Goal: Task Accomplishment & Management: Complete application form

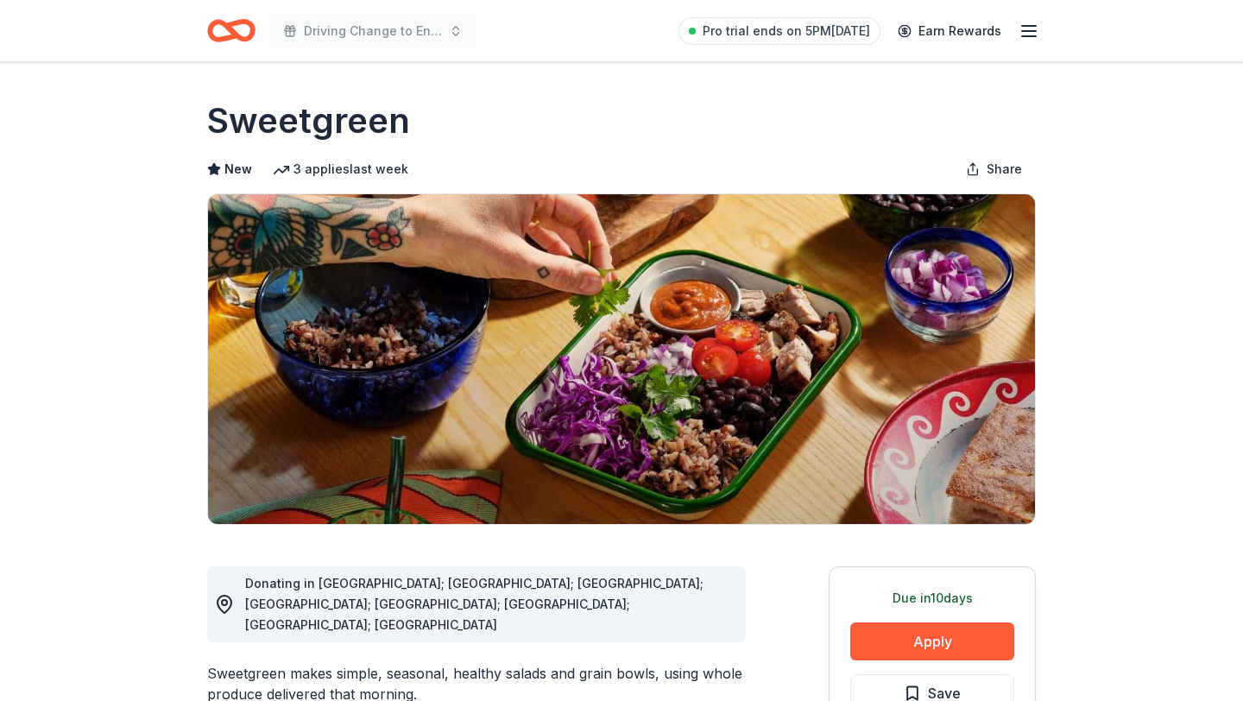
scroll to position [279, 0]
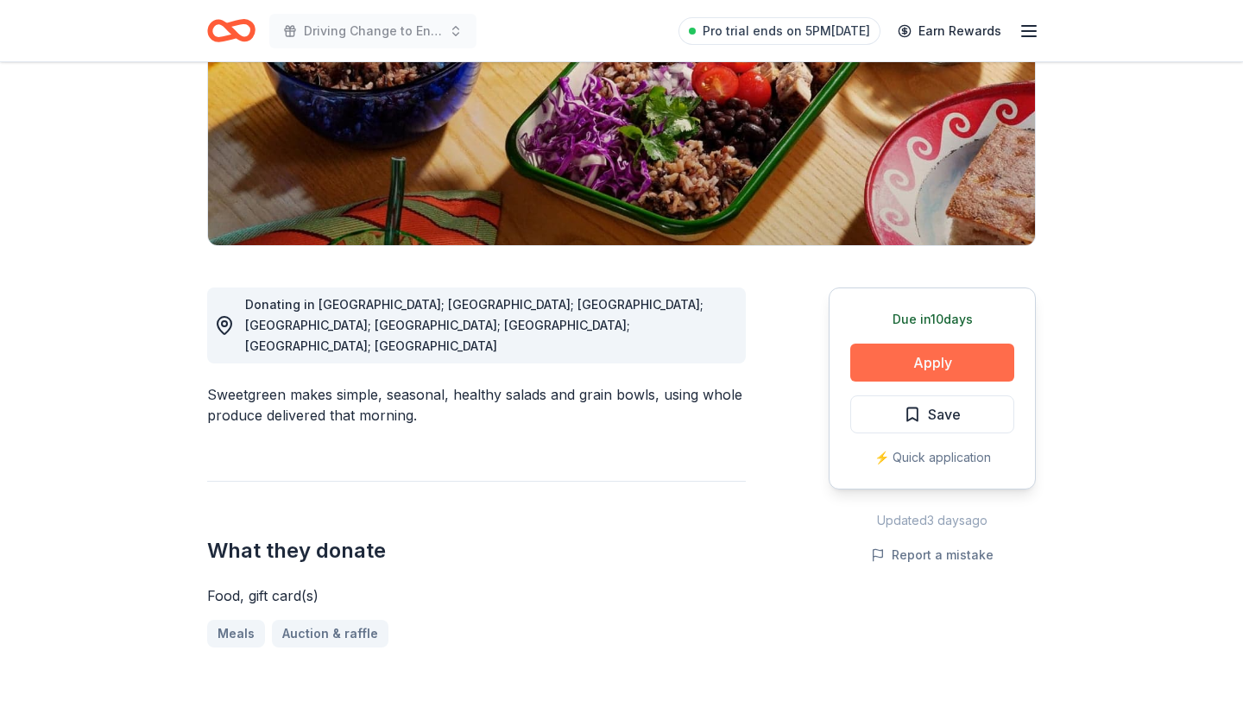
click at [920, 358] on button "Apply" at bounding box center [932, 363] width 164 height 38
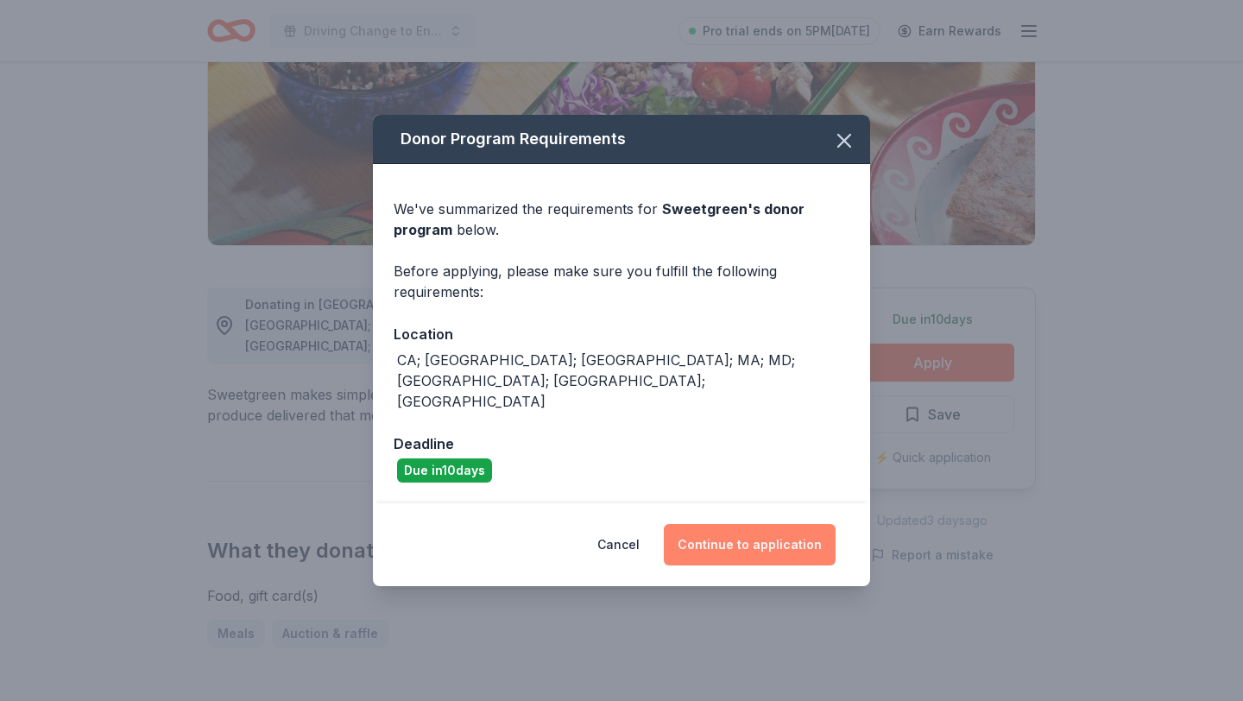
click at [721, 524] on button "Continue to application" at bounding box center [750, 544] width 172 height 41
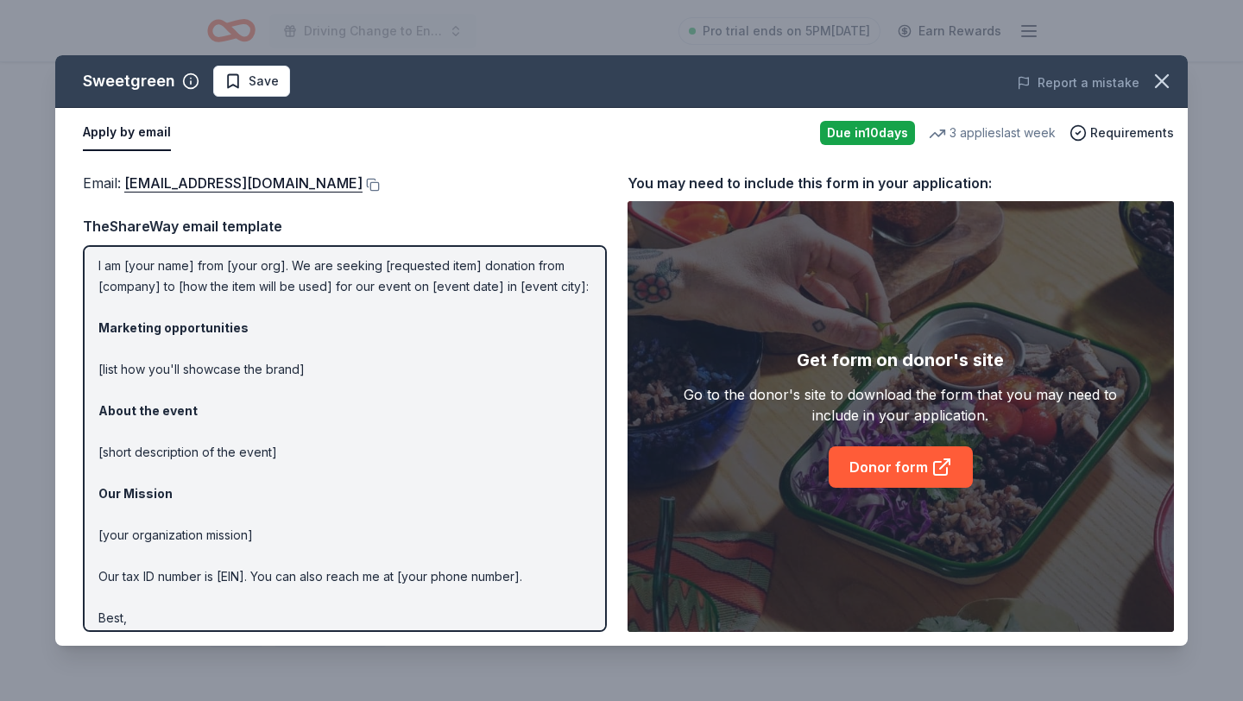
scroll to position [79, 0]
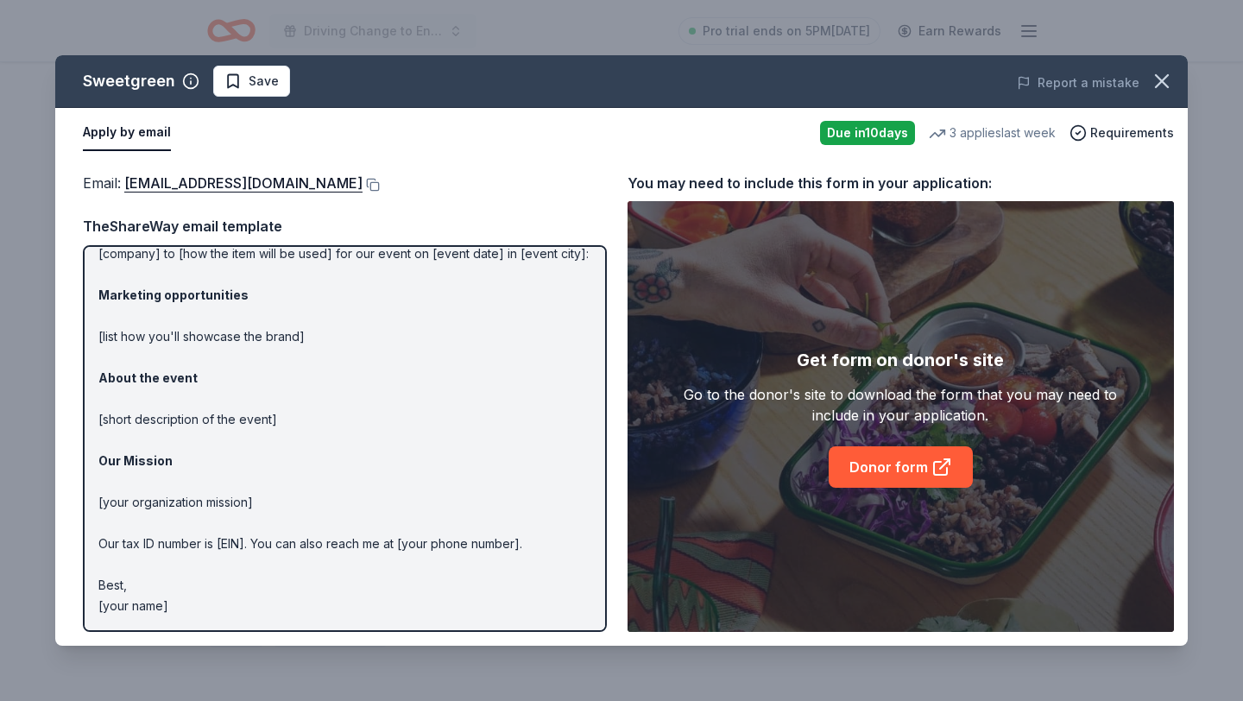
drag, startPoint x: 215, startPoint y: 544, endPoint x: 327, endPoint y: 546, distance: 112.3
click at [329, 546] on p "Hi [name/there], I am [your name] from [your org]. We are seeking [requested it…" at bounding box center [344, 398] width 493 height 435
click at [327, 546] on p "Hi [name/there], I am [your name] from [your org]. We are seeking [requested it…" at bounding box center [344, 398] width 493 height 435
click at [833, 469] on link "Donor form" at bounding box center [901, 466] width 144 height 41
drag, startPoint x: 175, startPoint y: 613, endPoint x: 60, endPoint y: 232, distance: 398.0
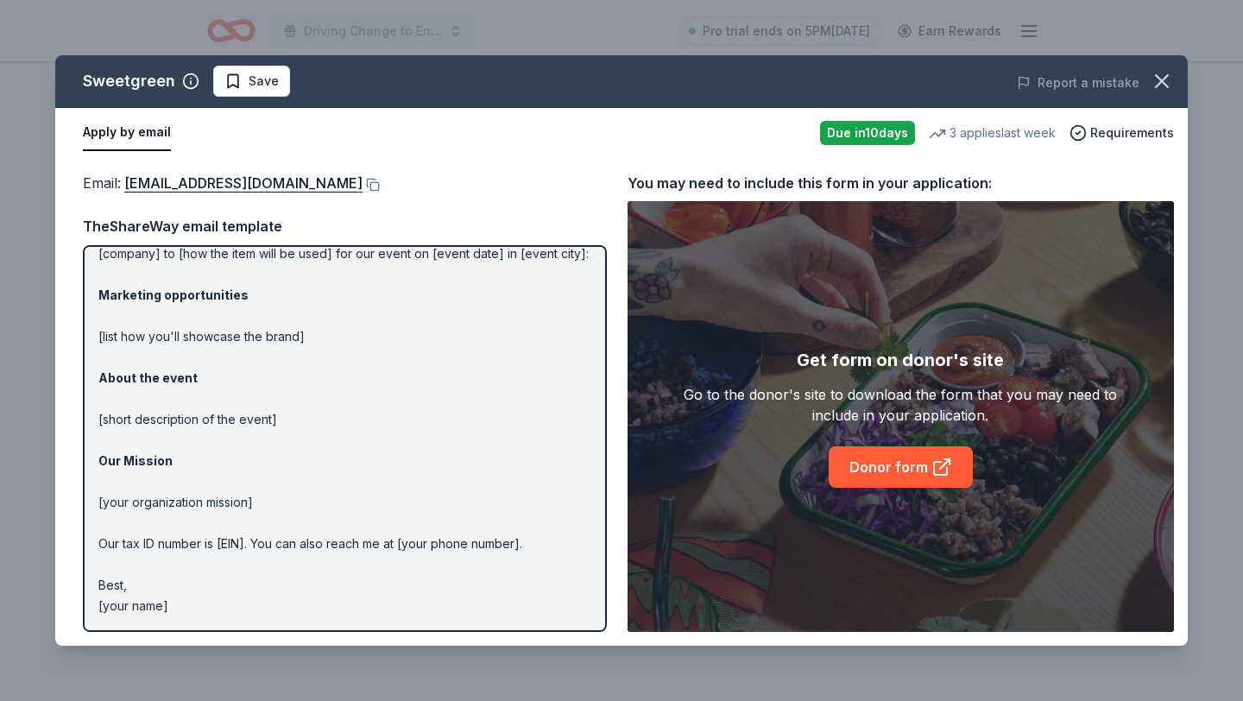
click at [60, 232] on div "Email : community@sweetgreen.com Email : community@sweetgreen.com TheShareWay e…" at bounding box center [621, 402] width 1133 height 488
drag, startPoint x: 173, startPoint y: 604, endPoint x: 133, endPoint y: 279, distance: 327.1
click at [133, 279] on p "Hi [name/there], I am [your name] from [your org]. We are seeking [requested it…" at bounding box center [344, 398] width 493 height 435
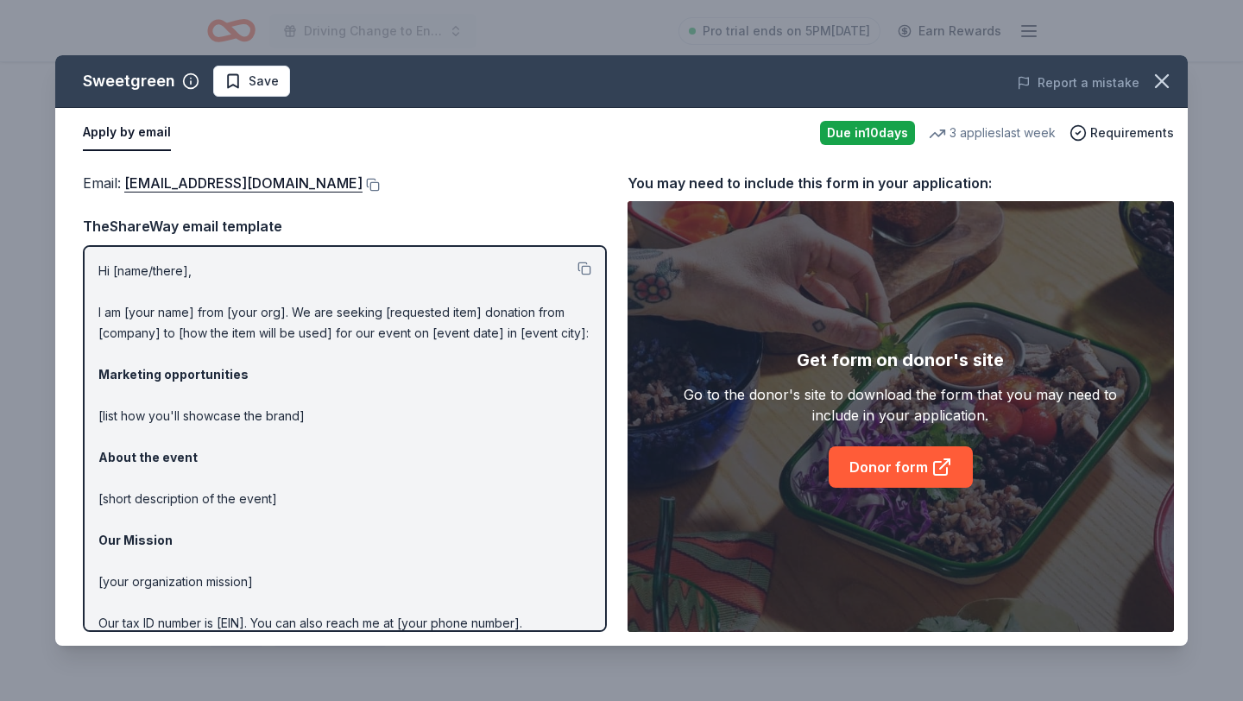
drag, startPoint x: 98, startPoint y: 270, endPoint x: 386, endPoint y: 678, distance: 499.3
click at [386, 678] on div "Sweetgreen Save Report a mistake Apply by email Due in 10 days 3 applies last w…" at bounding box center [621, 350] width 1243 height 701
click at [582, 268] on button at bounding box center [585, 269] width 14 height 14
click at [901, 465] on link "Donor form" at bounding box center [901, 466] width 144 height 41
click at [363, 187] on button at bounding box center [371, 185] width 17 height 14
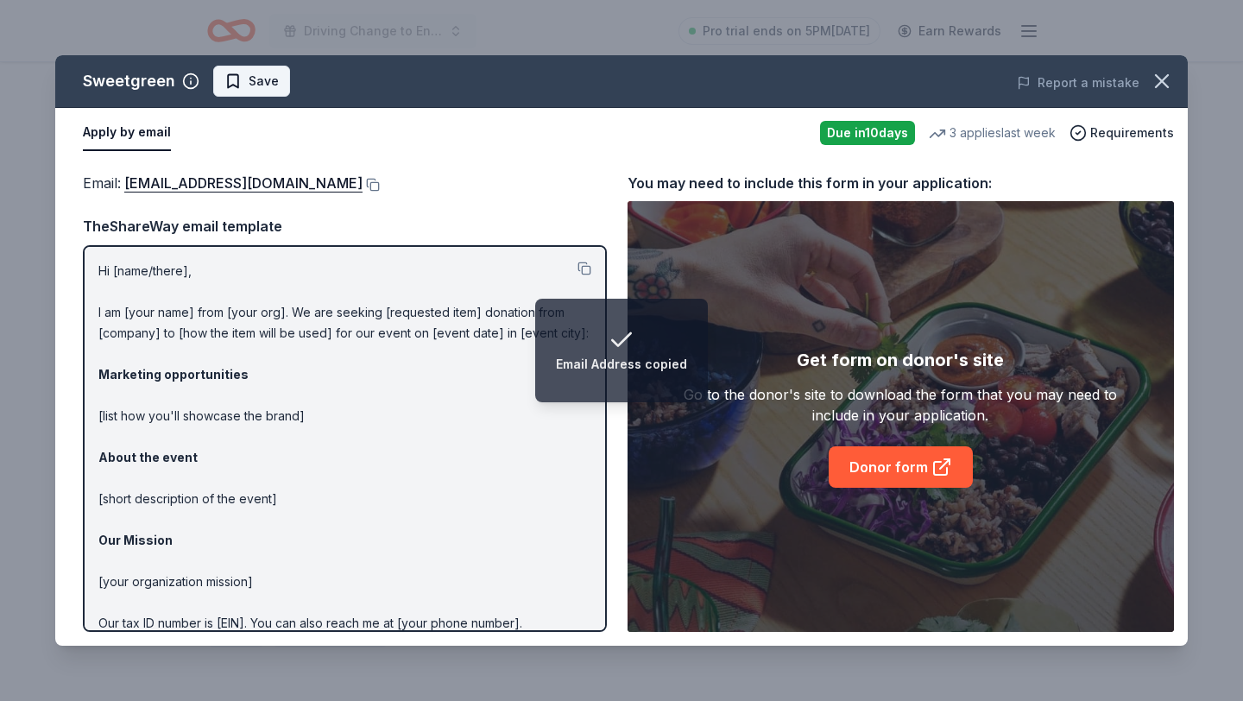
click at [251, 83] on span "Save" at bounding box center [264, 81] width 30 height 21
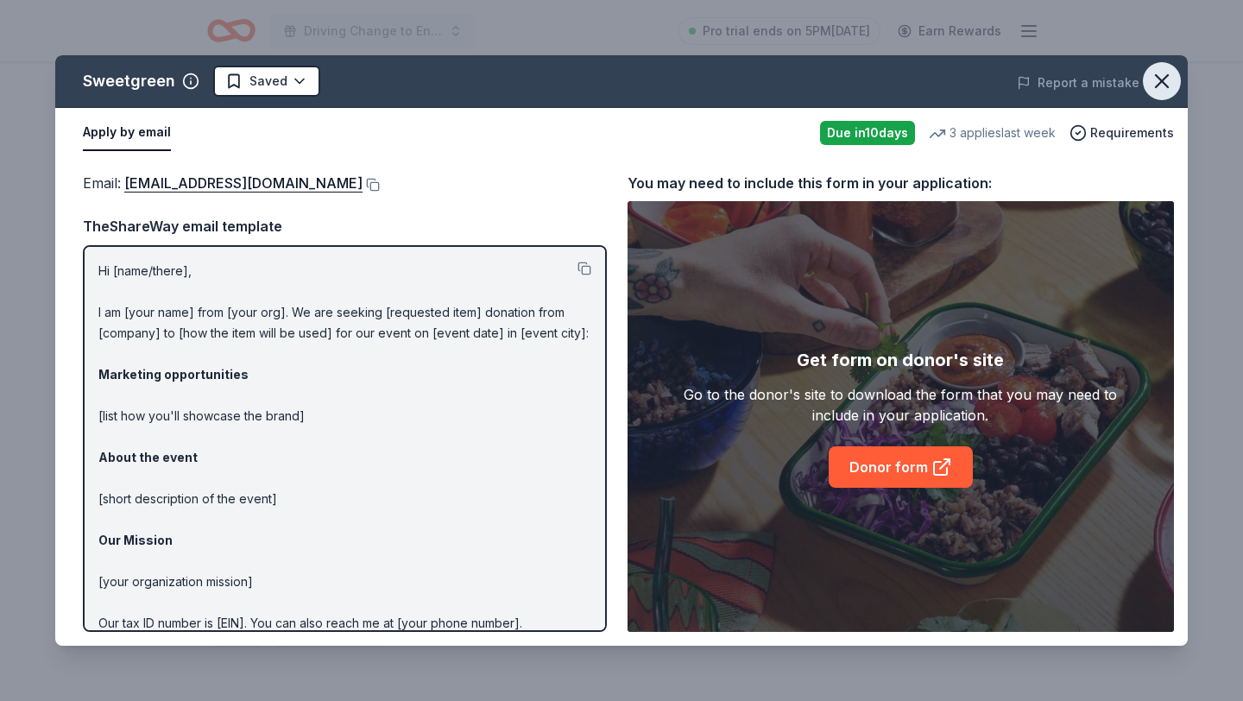
click at [1166, 76] on icon "button" at bounding box center [1162, 81] width 12 height 12
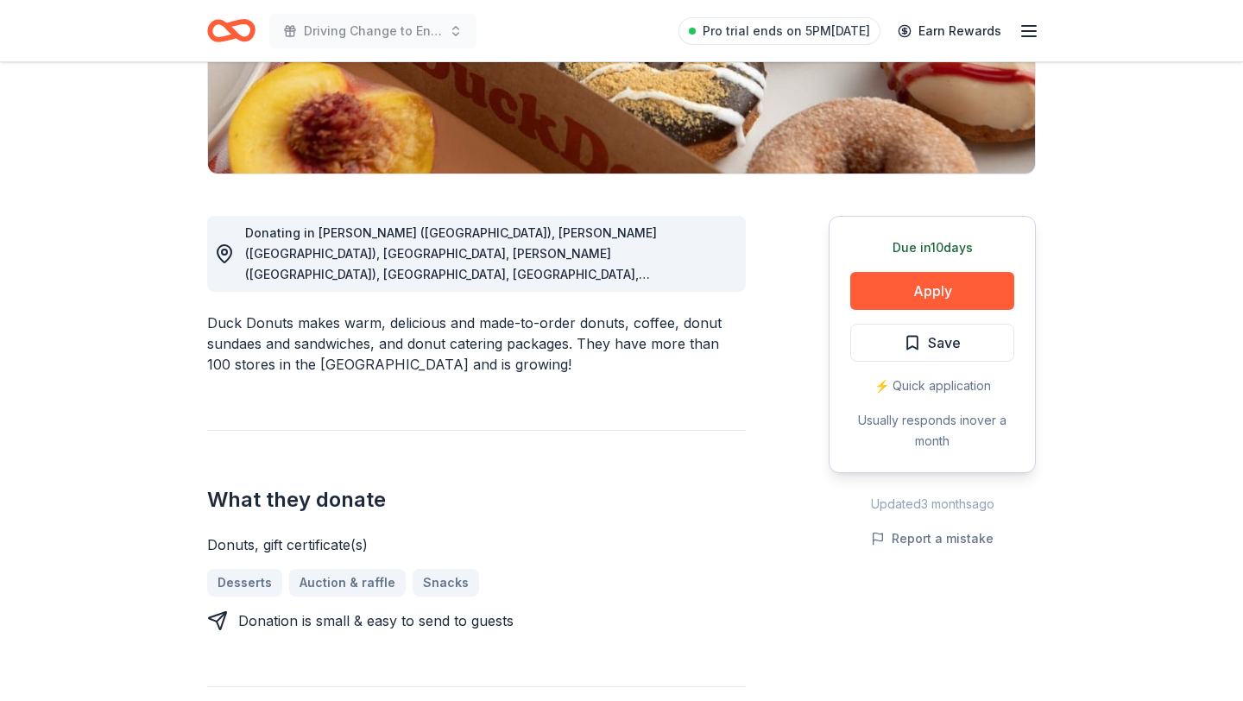
scroll to position [355, 0]
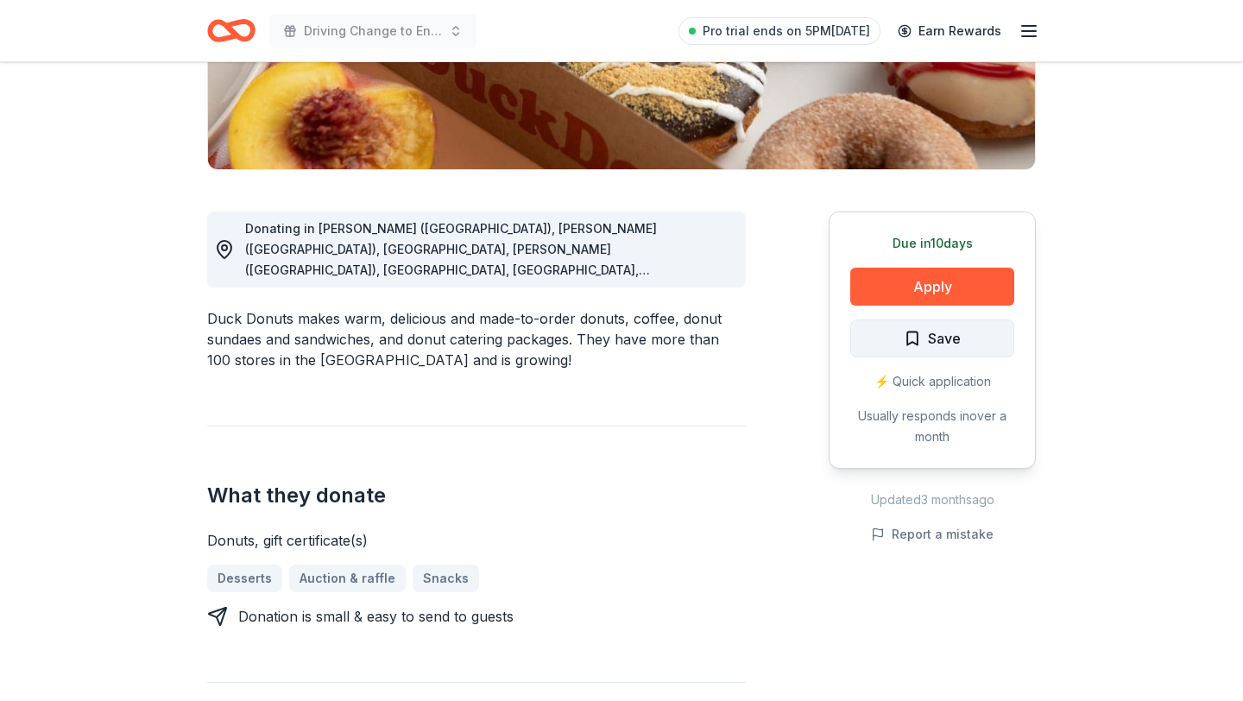
click at [914, 336] on span "Save" at bounding box center [932, 338] width 57 height 22
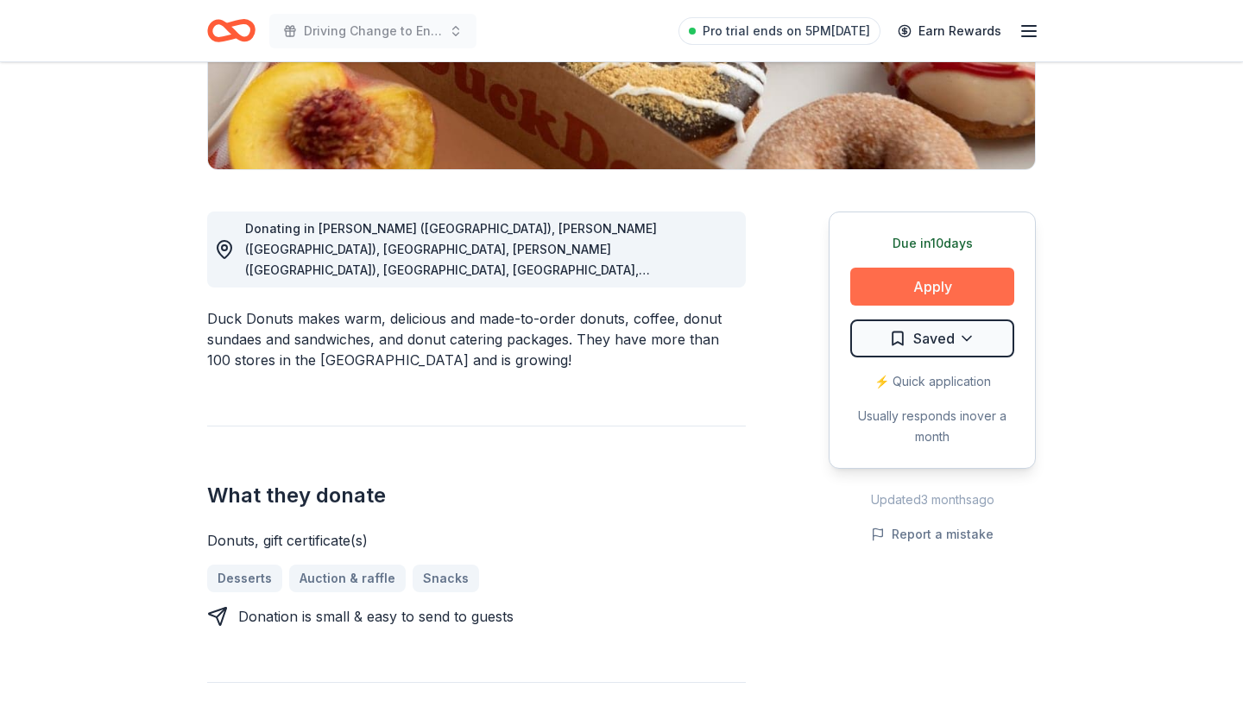
click at [936, 289] on button "Apply" at bounding box center [932, 287] width 164 height 38
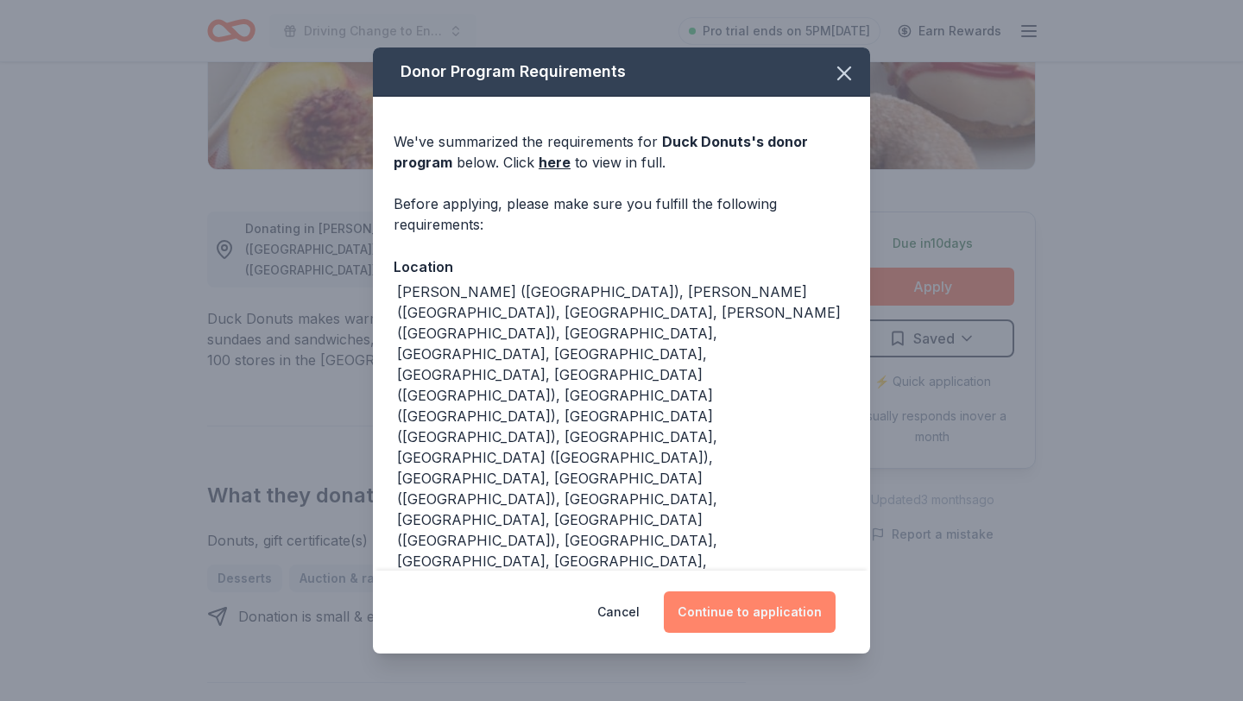
click at [772, 591] on button "Continue to application" at bounding box center [750, 611] width 172 height 41
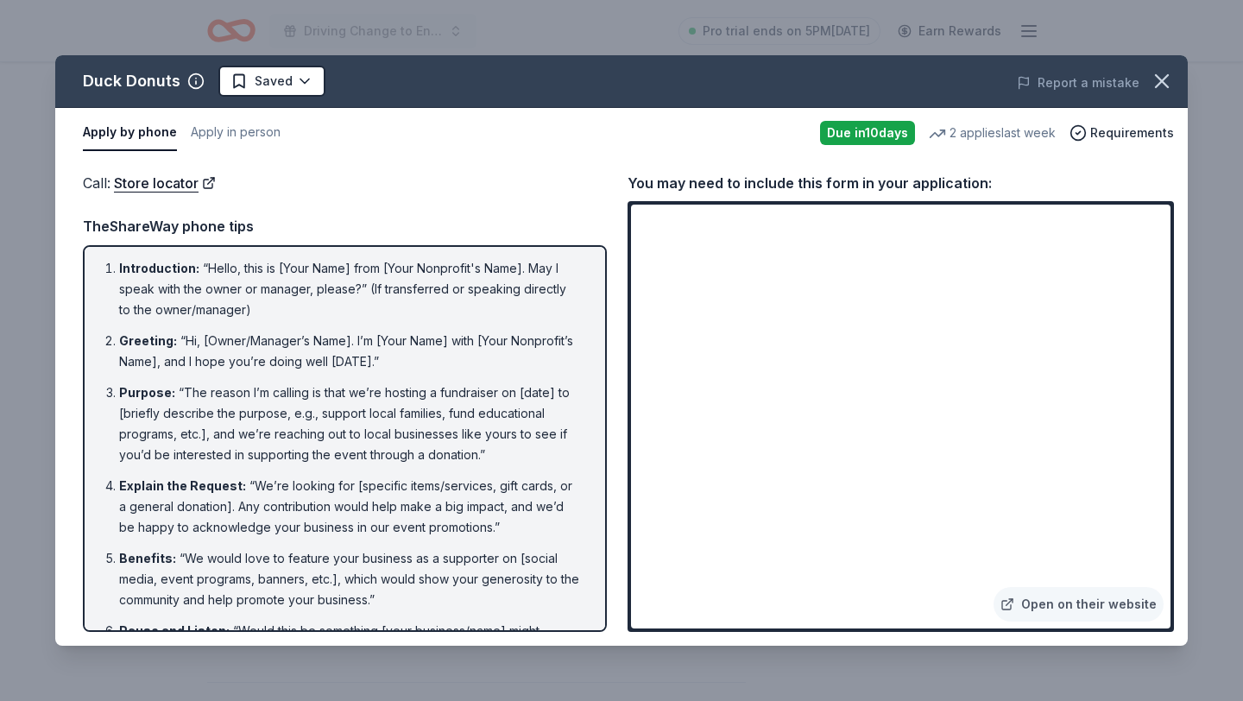
scroll to position [0, 0]
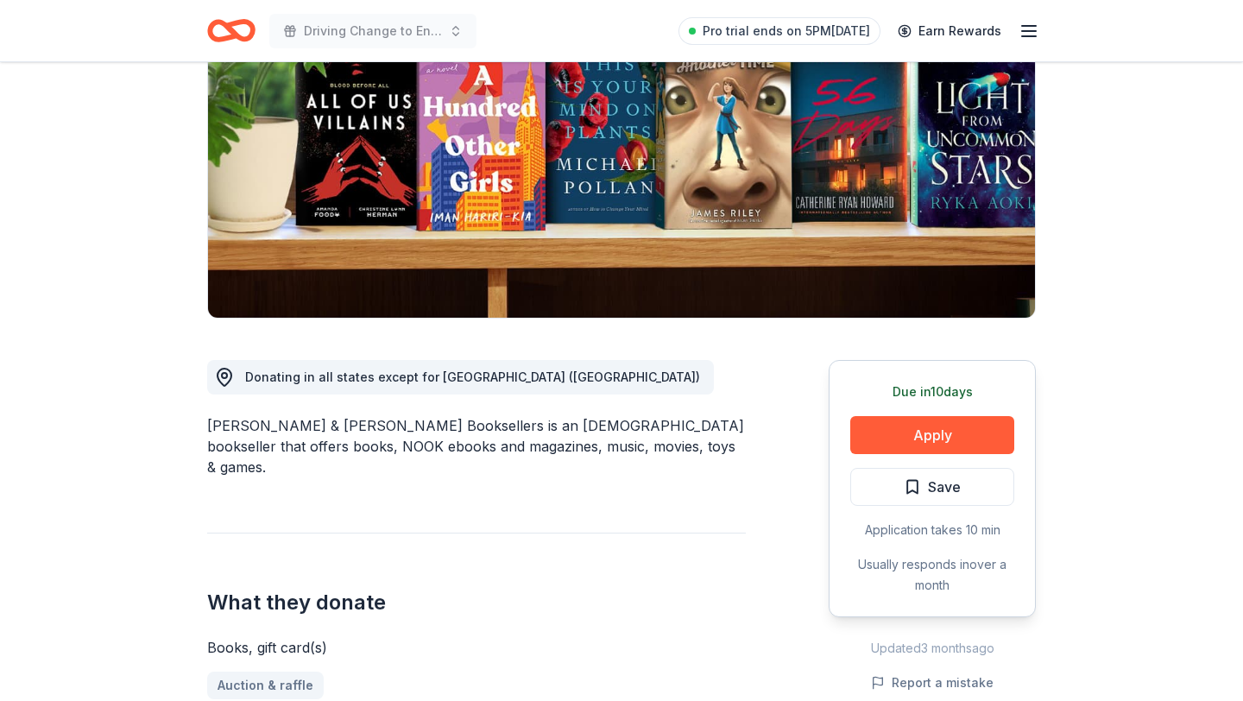
scroll to position [209, 0]
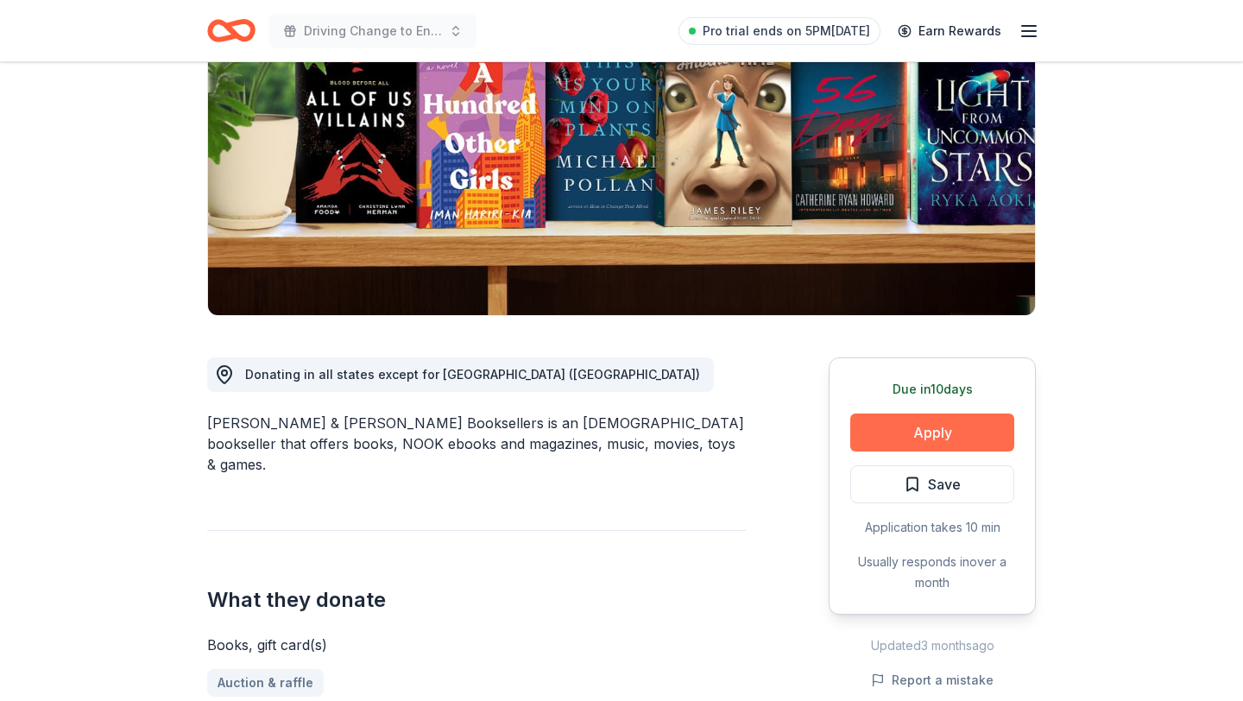
click at [895, 439] on button "Apply" at bounding box center [932, 433] width 164 height 38
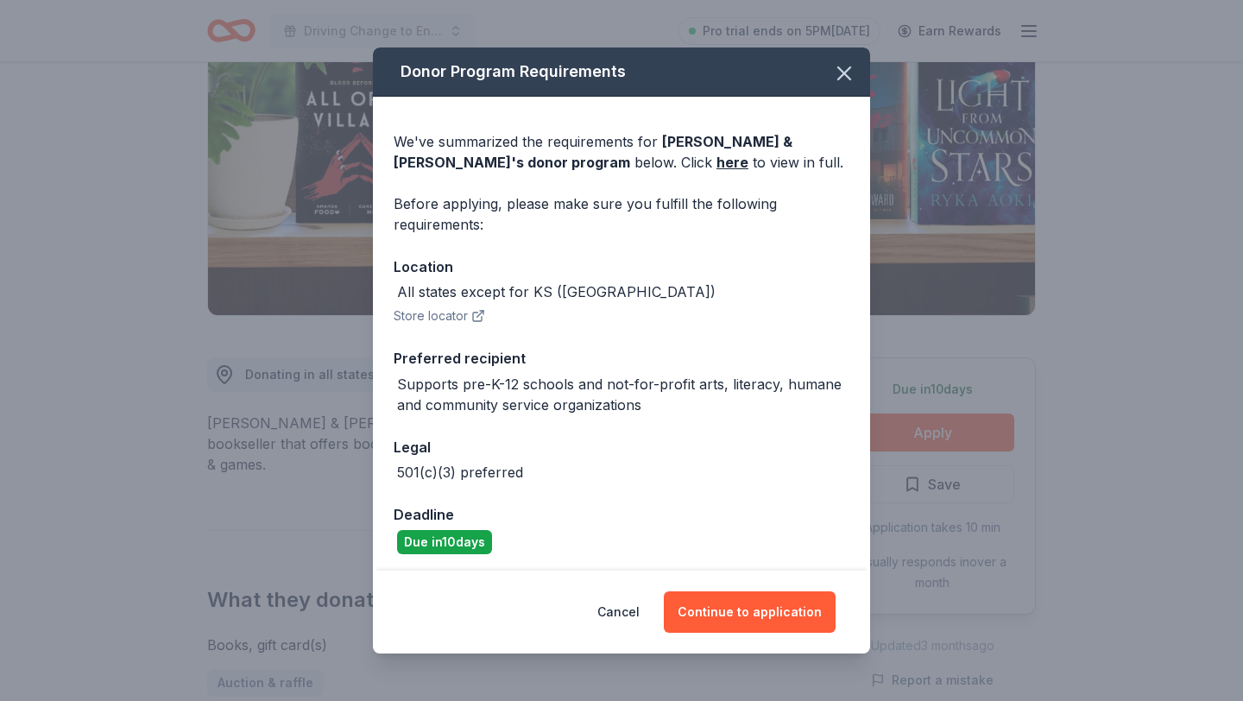
scroll to position [3, 0]
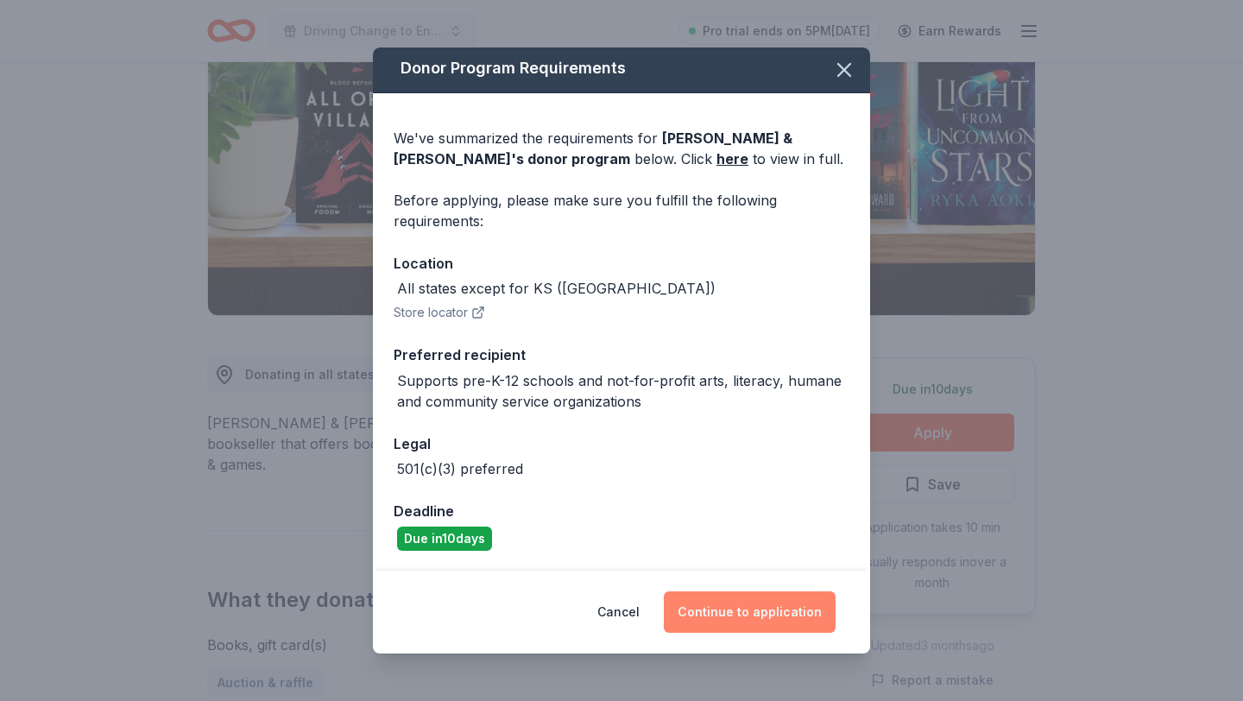
click at [750, 619] on button "Continue to application" at bounding box center [750, 611] width 172 height 41
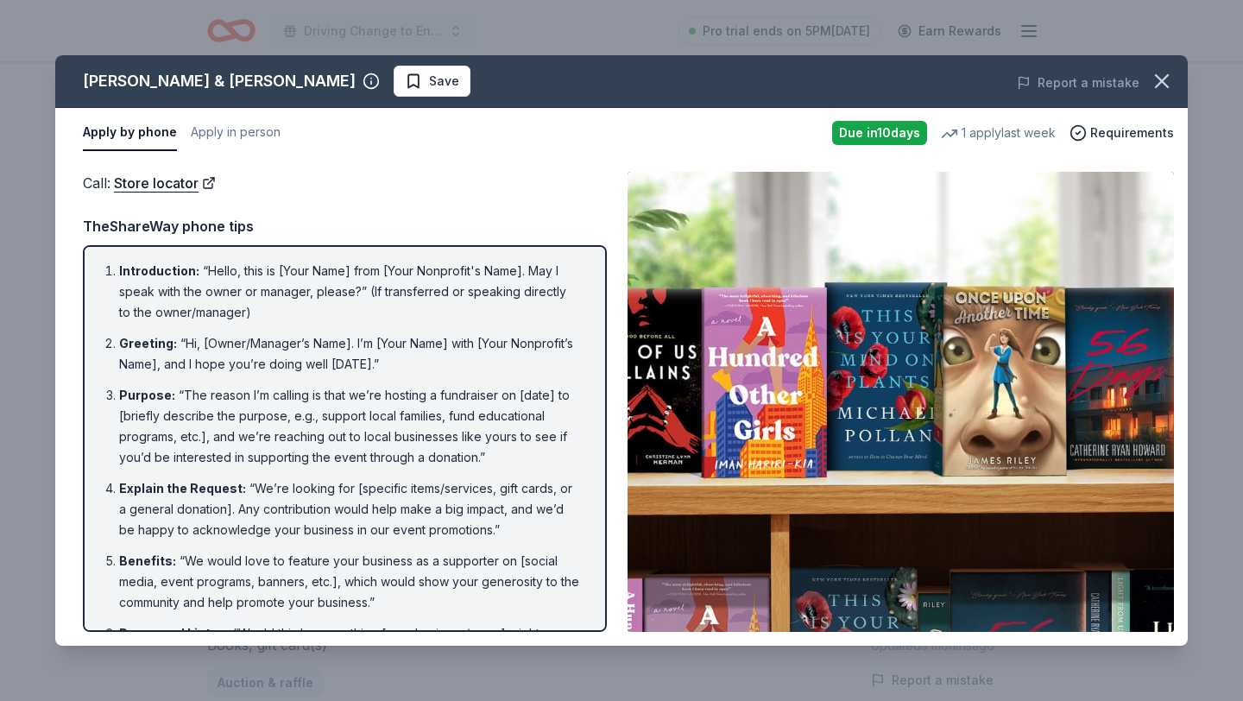
click at [780, 476] on img at bounding box center [901, 402] width 547 height 460
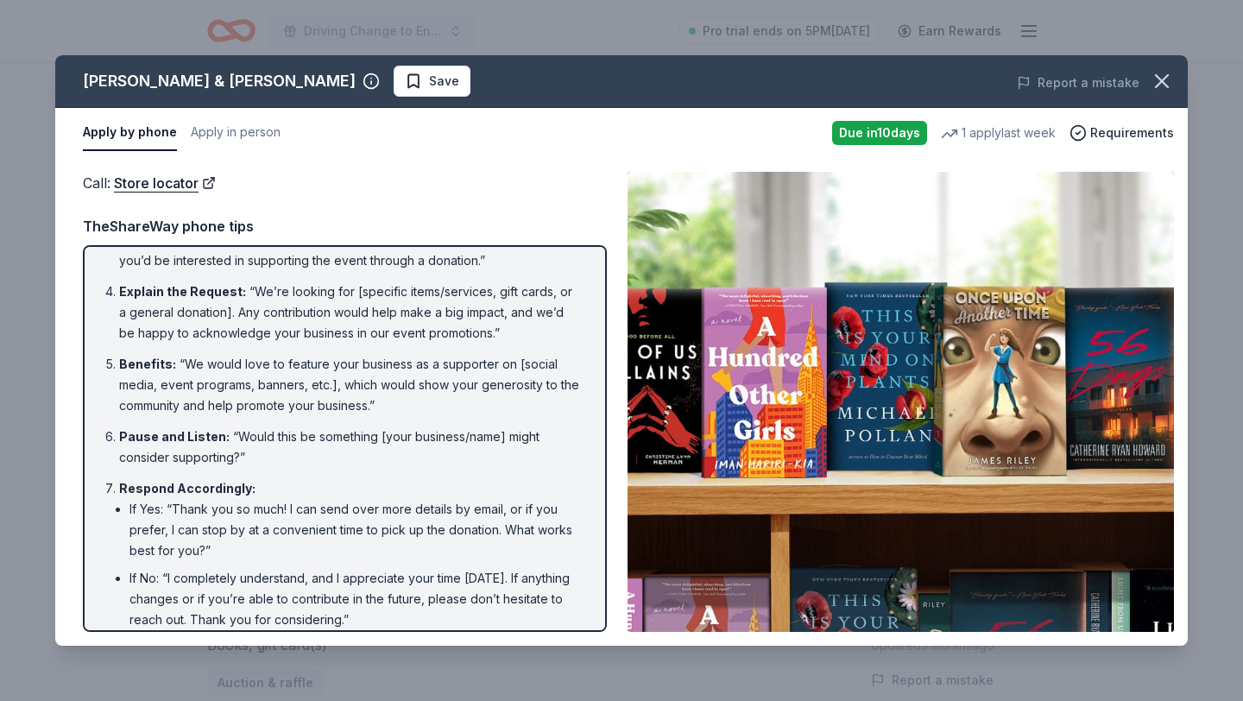
scroll to position [283, 0]
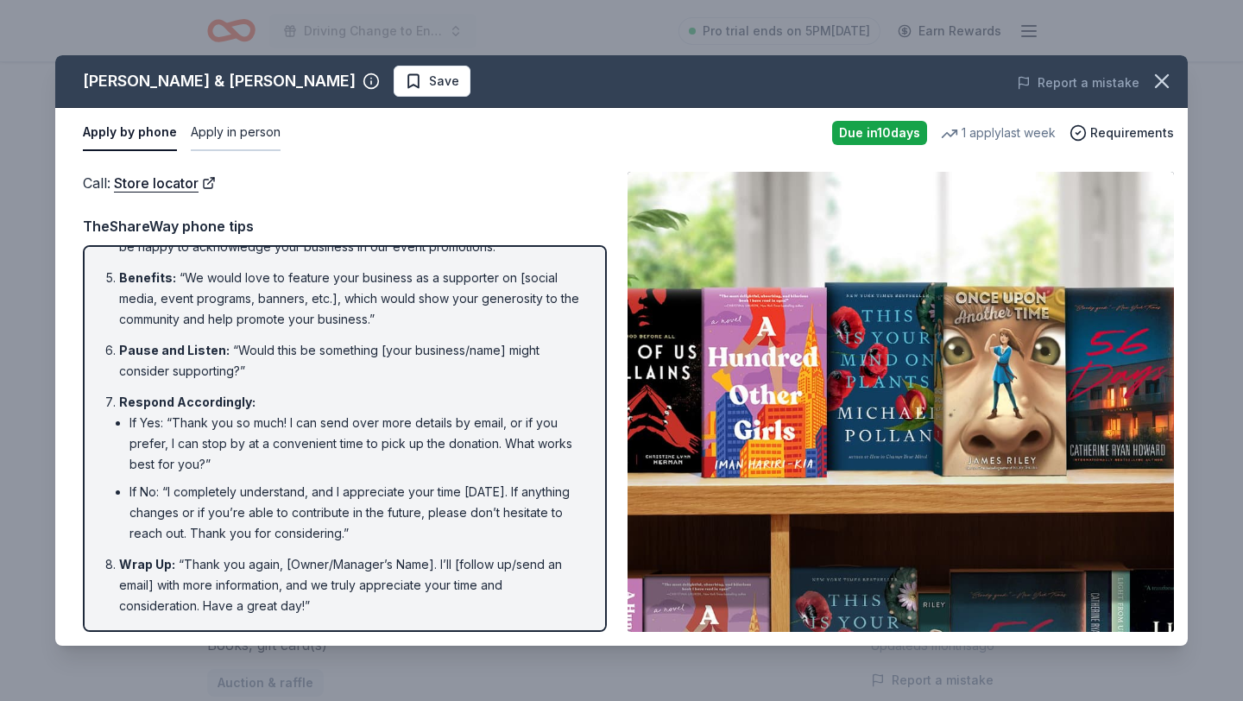
click at [212, 135] on button "Apply in person" at bounding box center [236, 133] width 90 height 36
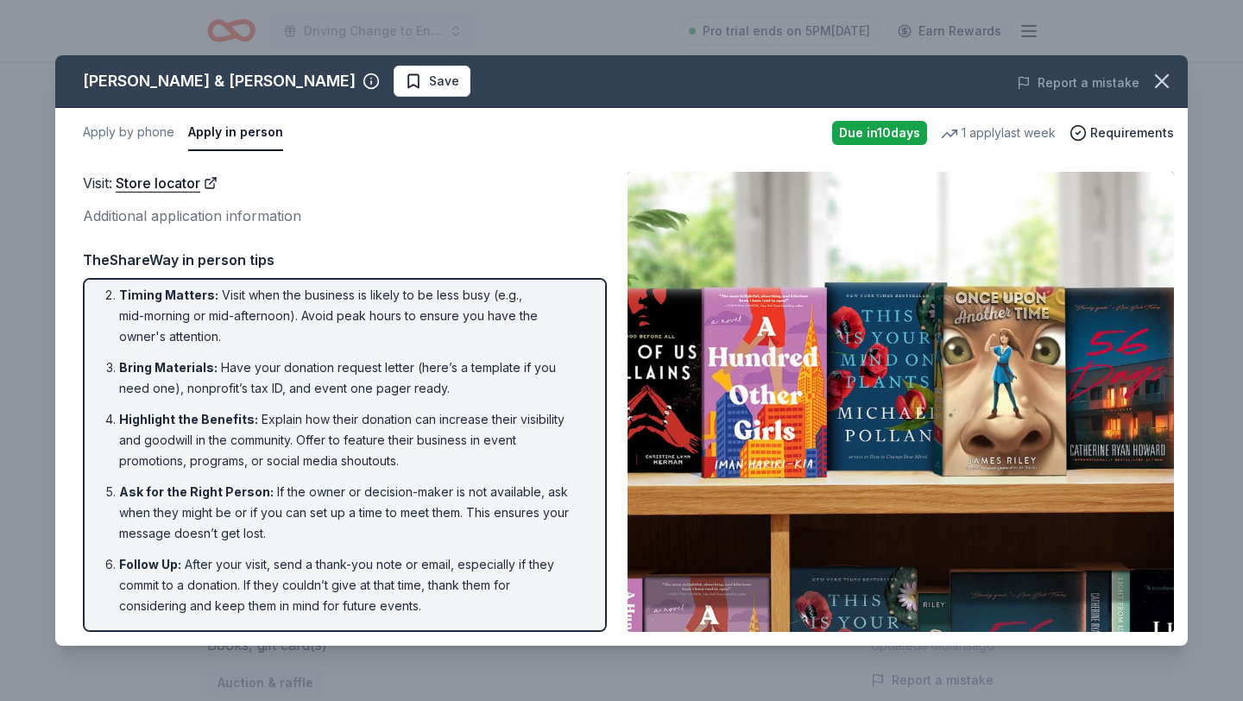
scroll to position [60, 0]
click at [988, 135] on div "1 apply last week" at bounding box center [998, 133] width 115 height 21
click at [121, 129] on button "Apply by phone" at bounding box center [129, 133] width 92 height 36
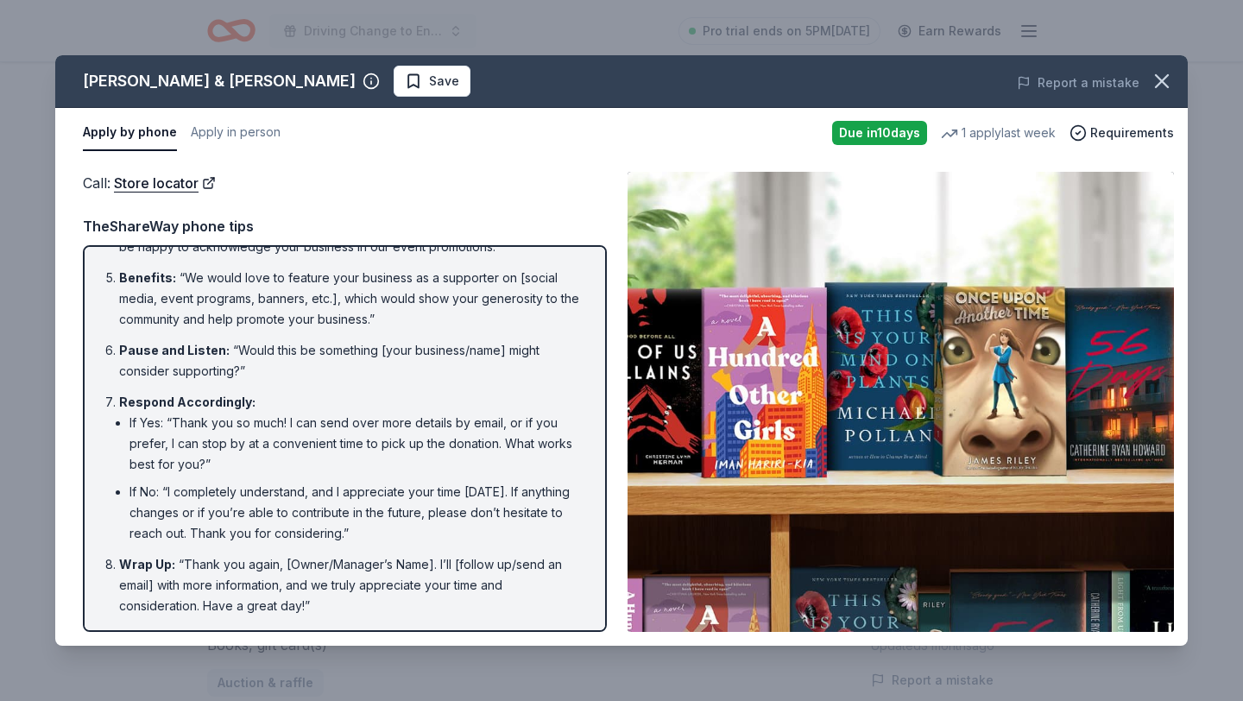
click at [653, 459] on img at bounding box center [901, 402] width 547 height 460
click at [547, 567] on li "Wrap Up : “Thank you again, [Owner/Manager’s Name]. I’ll [follow up/send an ema…" at bounding box center [350, 585] width 462 height 62
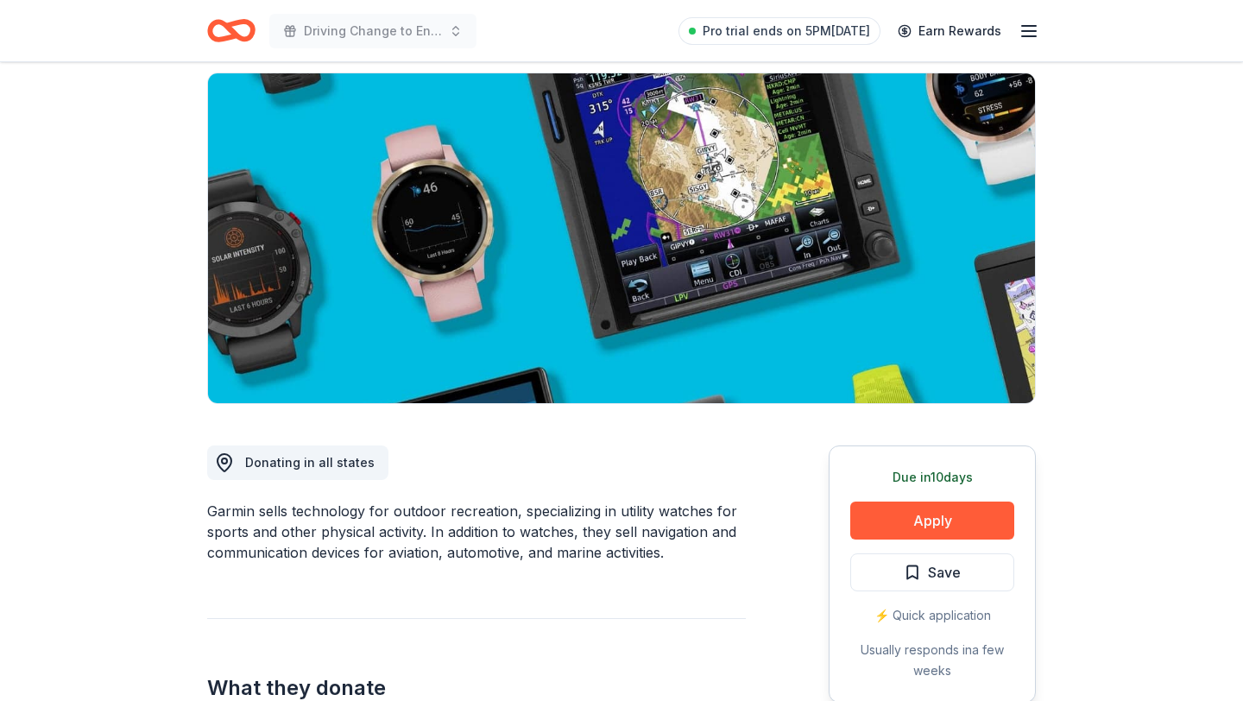
scroll to position [136, 0]
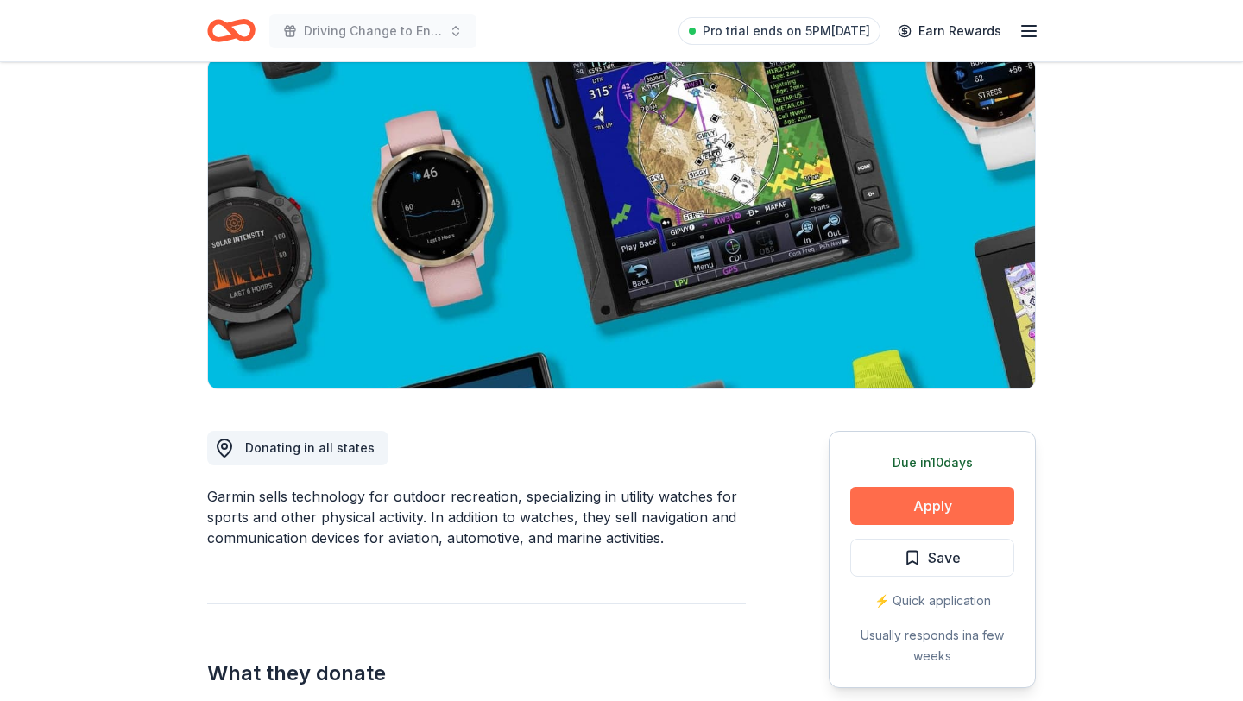
click at [936, 505] on button "Apply" at bounding box center [932, 506] width 164 height 38
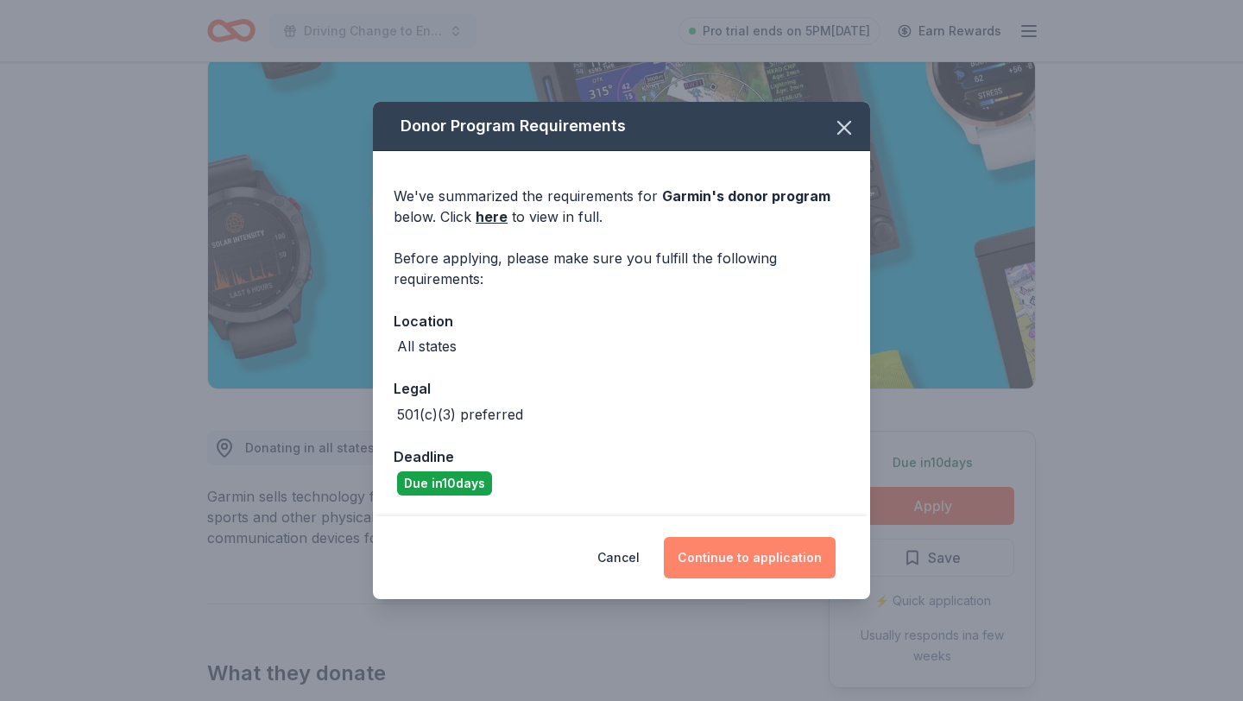
click at [729, 560] on button "Continue to application" at bounding box center [750, 557] width 172 height 41
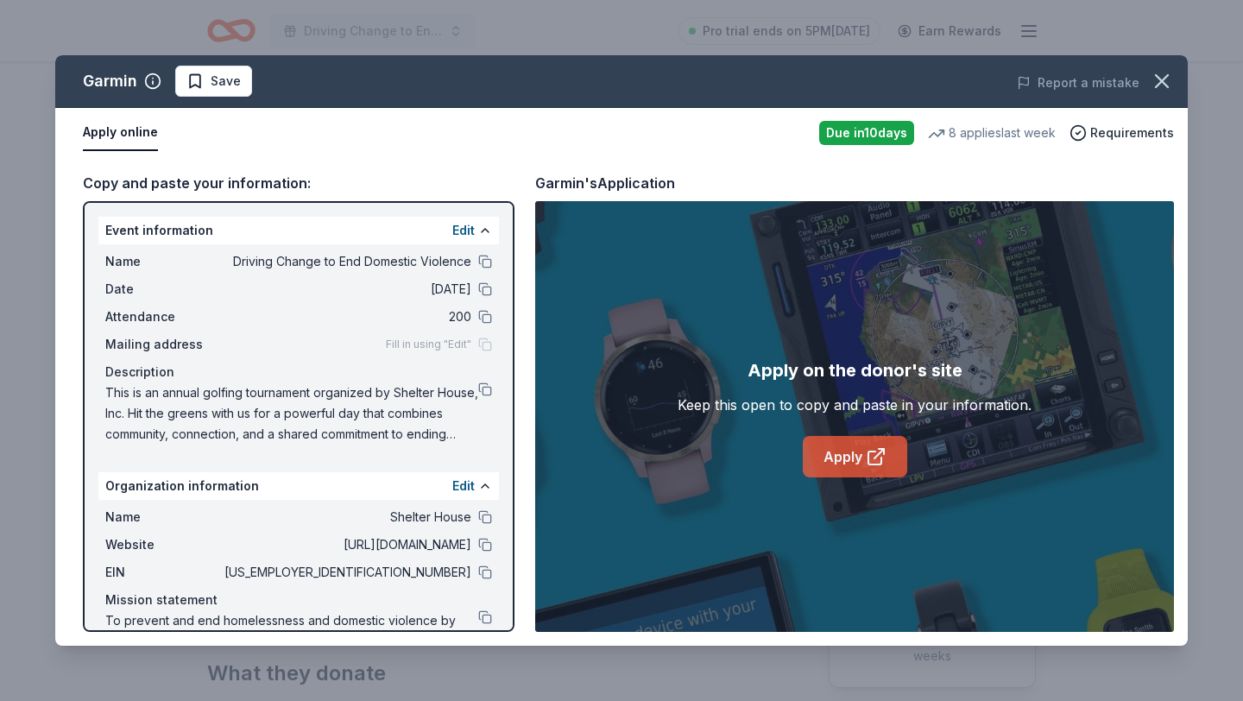
click at [836, 464] on link "Apply" at bounding box center [855, 456] width 104 height 41
click at [201, 75] on span "Save" at bounding box center [214, 81] width 54 height 21
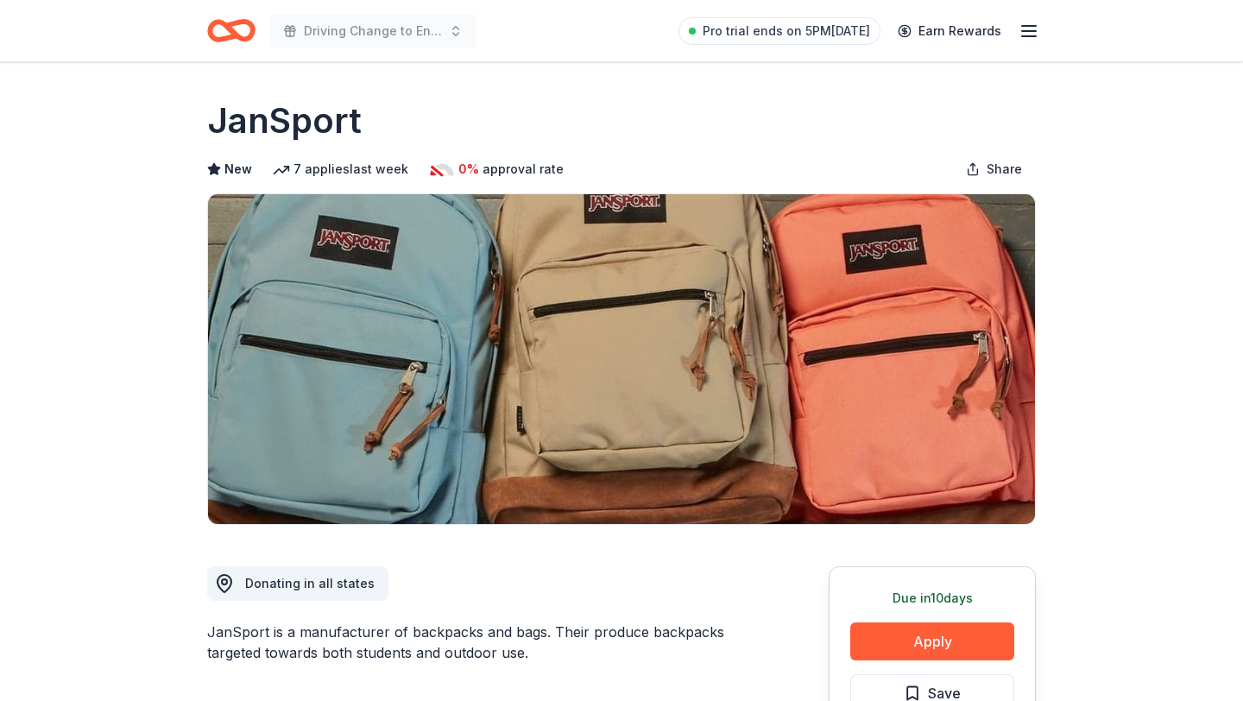
click at [1034, 33] on icon "button" at bounding box center [1029, 31] width 21 height 21
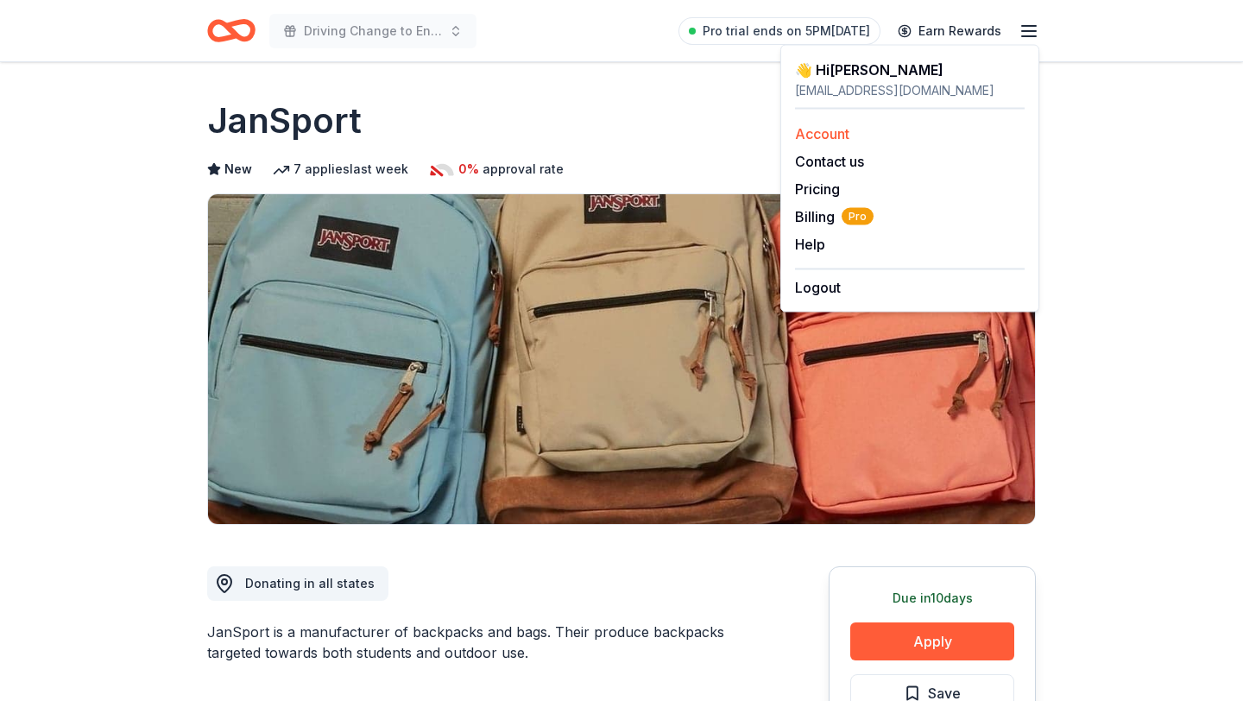
click at [846, 127] on link "Account" at bounding box center [822, 133] width 54 height 17
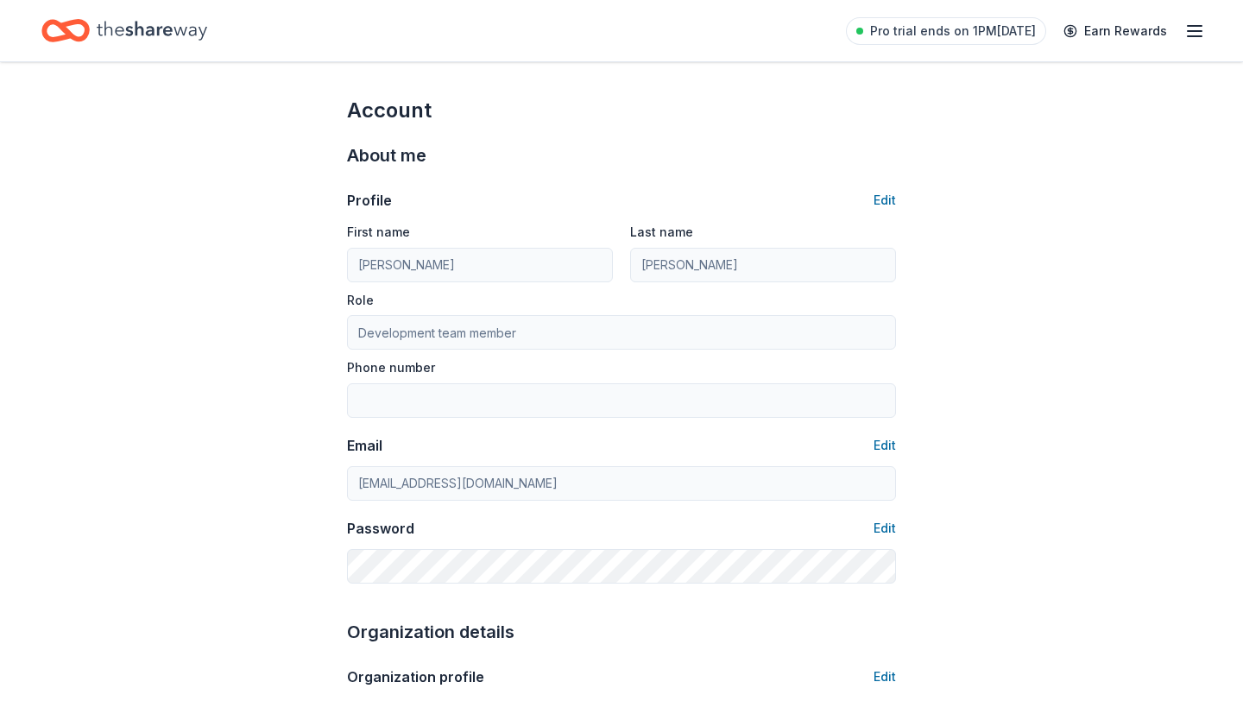
click at [100, 35] on icon "Home" at bounding box center [152, 30] width 111 height 19
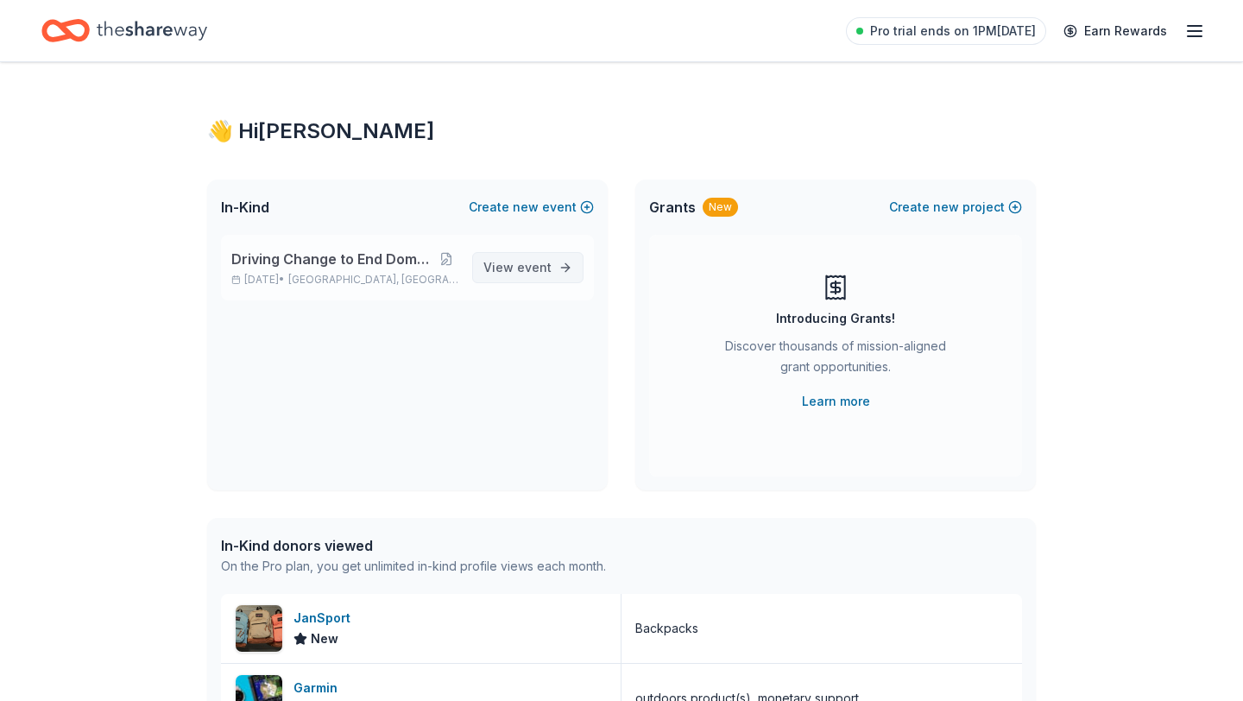
click at [528, 266] on span "event" at bounding box center [534, 267] width 35 height 15
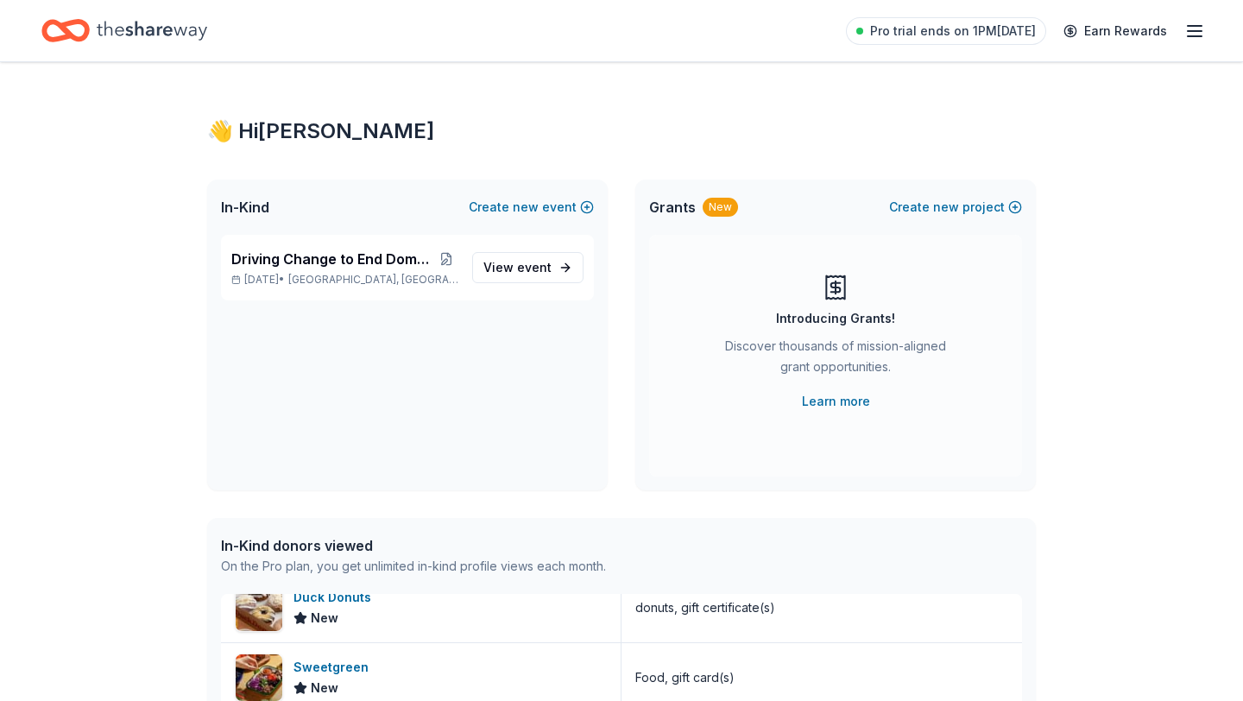
click at [114, 33] on icon "Home" at bounding box center [152, 30] width 111 height 35
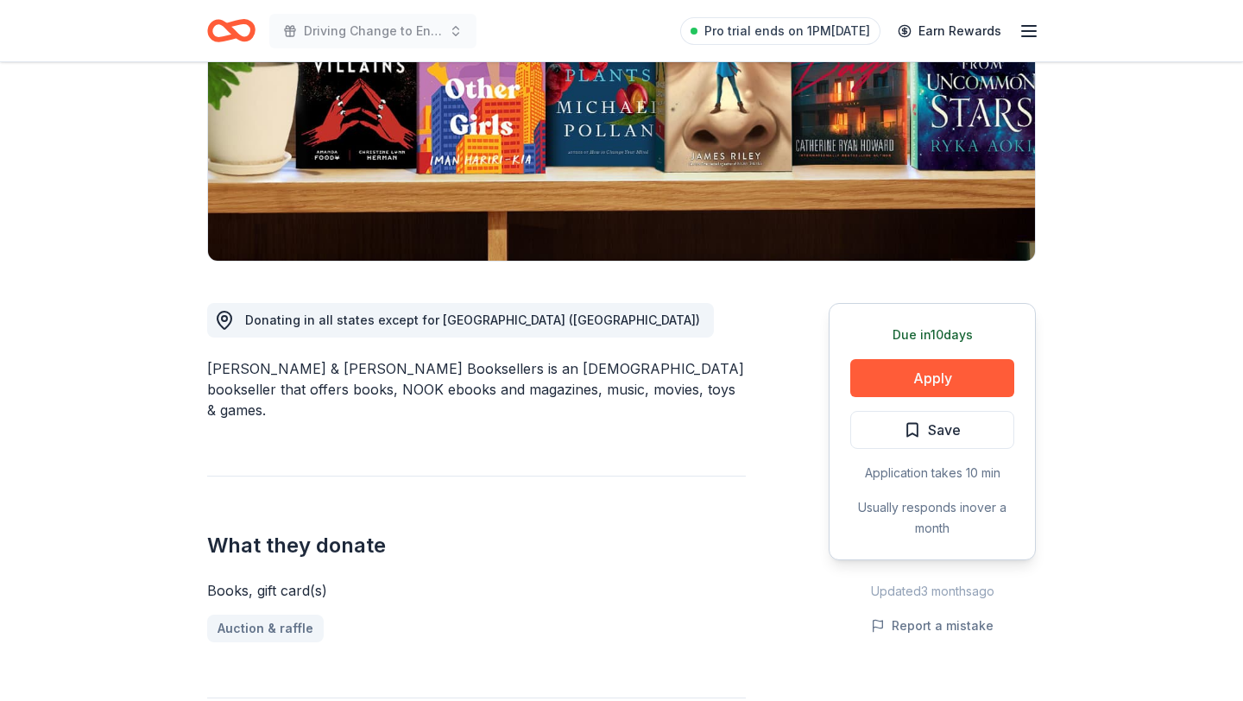
scroll to position [262, 0]
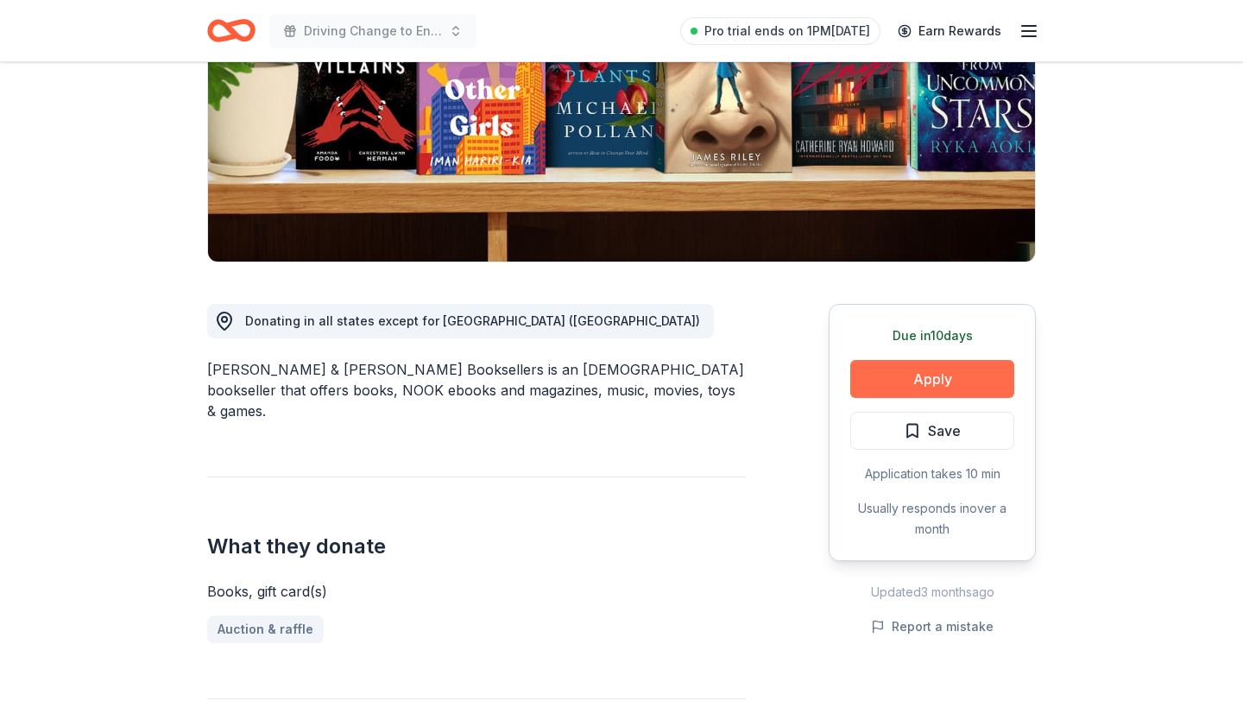
click at [905, 382] on button "Apply" at bounding box center [932, 379] width 164 height 38
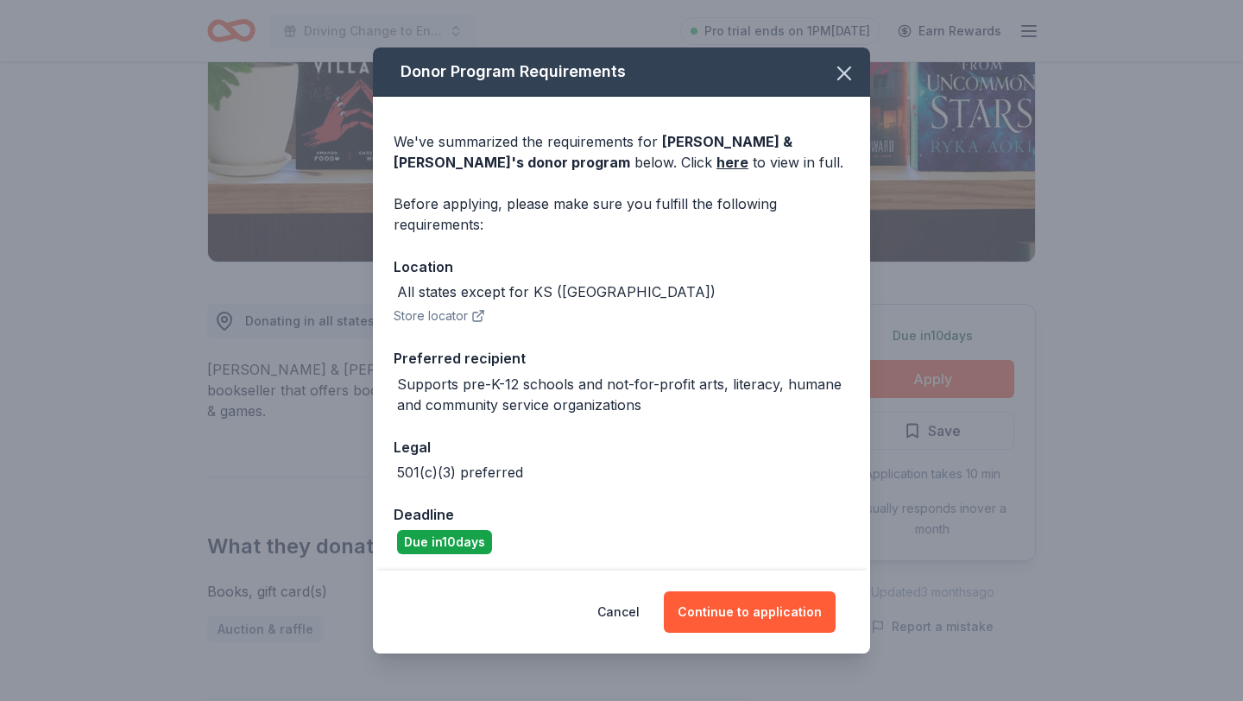
scroll to position [3, 0]
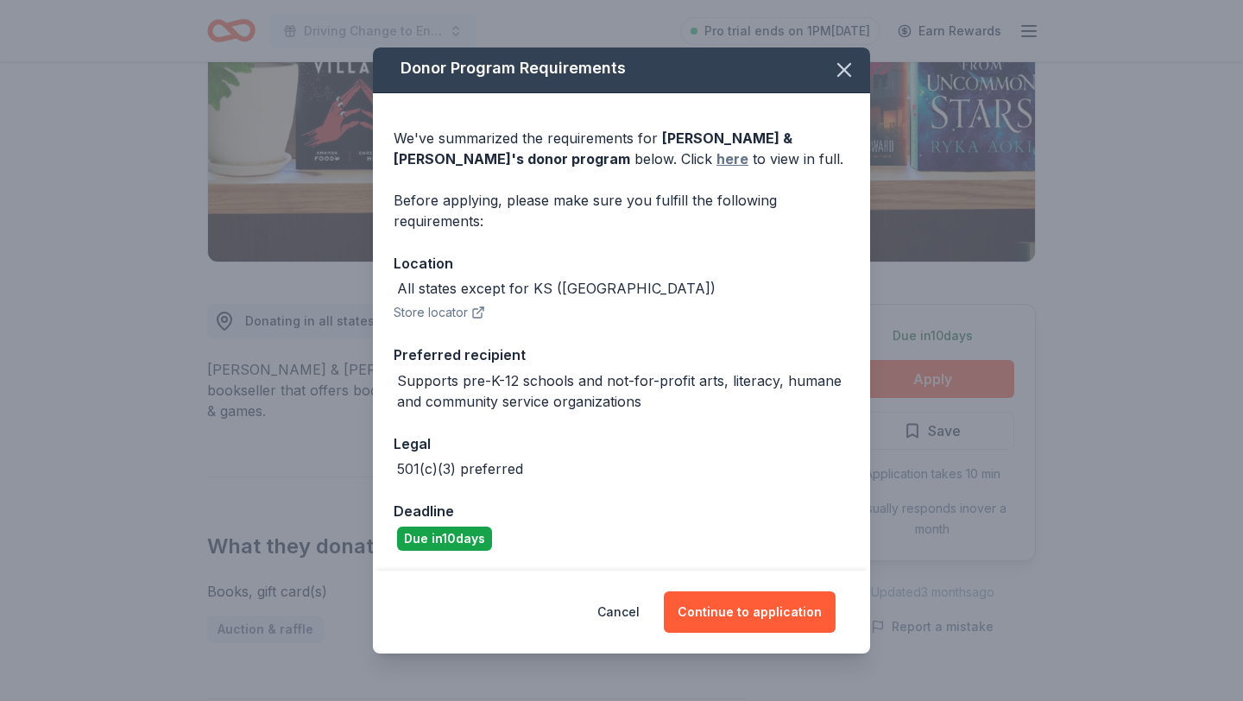
click at [717, 155] on link "here" at bounding box center [733, 159] width 32 height 21
click at [725, 605] on button "Continue to application" at bounding box center [750, 611] width 172 height 41
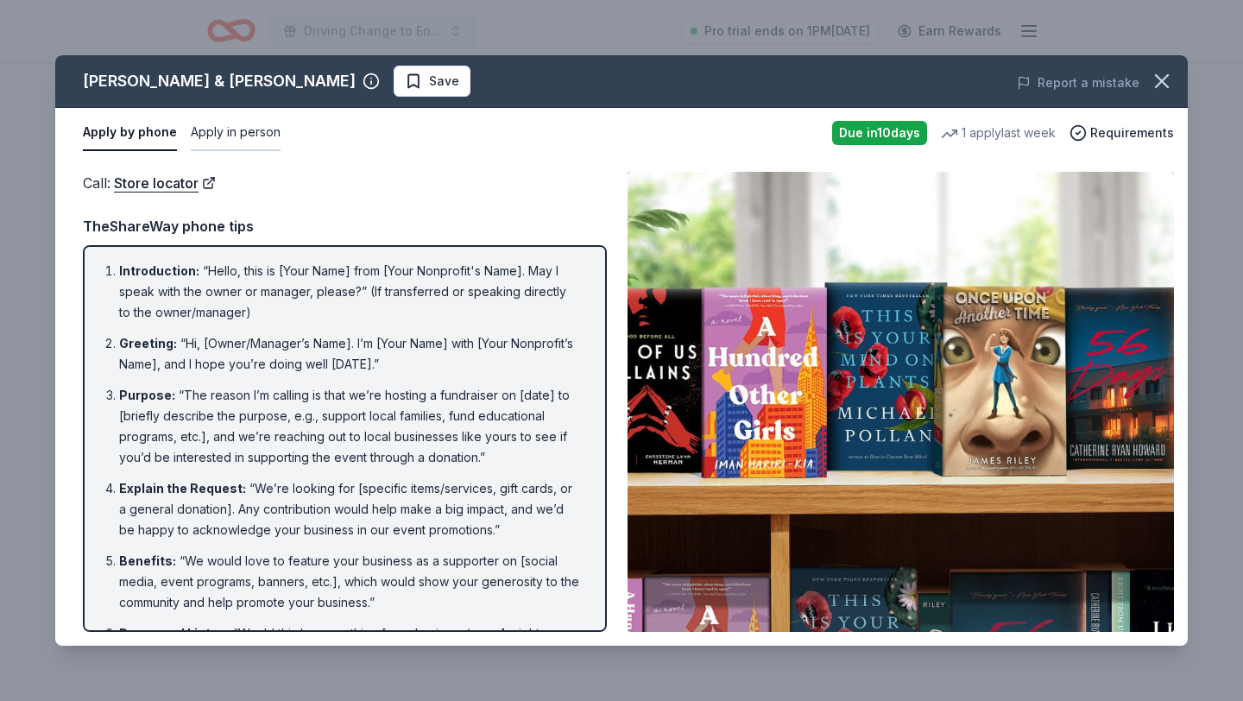
click at [256, 132] on button "Apply in person" at bounding box center [236, 133] width 90 height 36
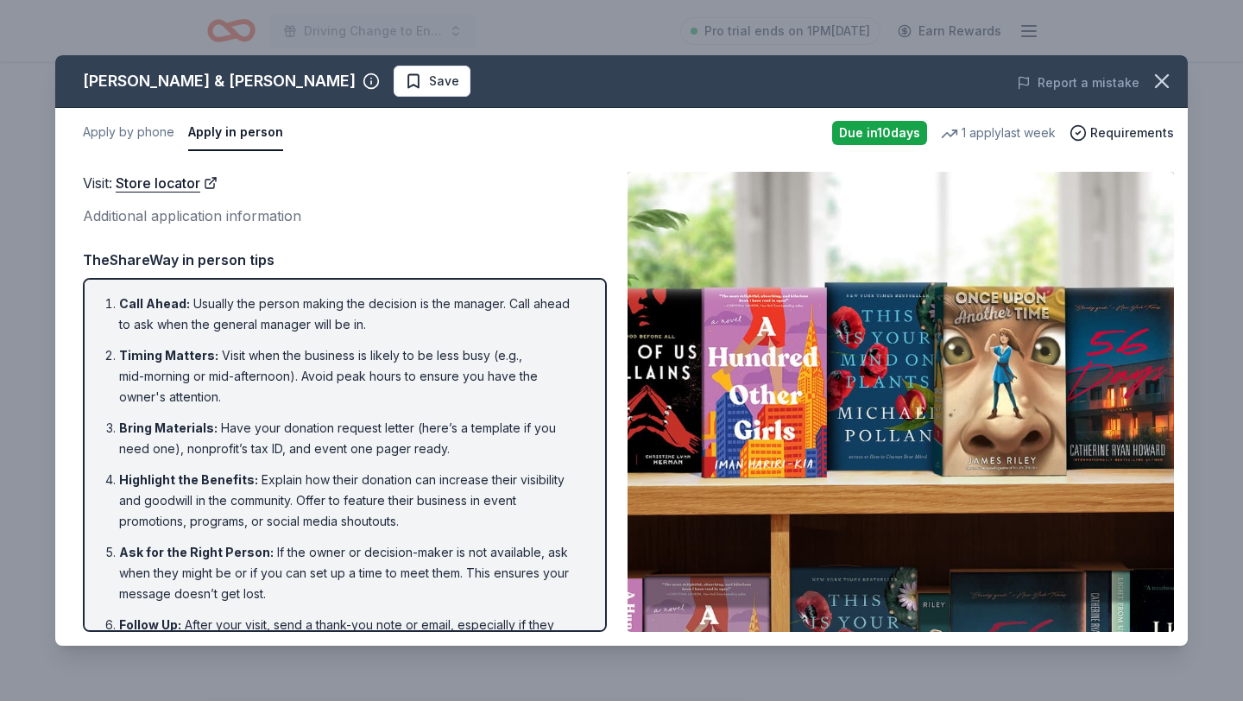
scroll to position [60, 0]
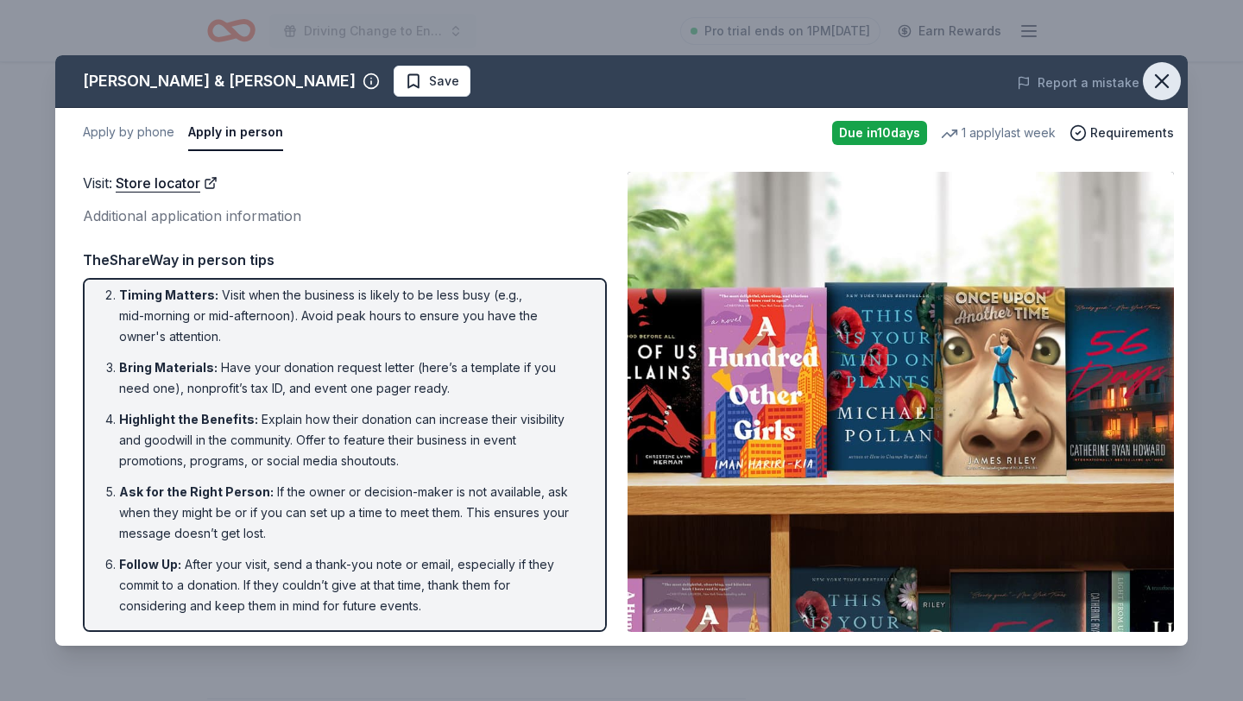
click at [1167, 79] on icon "button" at bounding box center [1162, 81] width 24 height 24
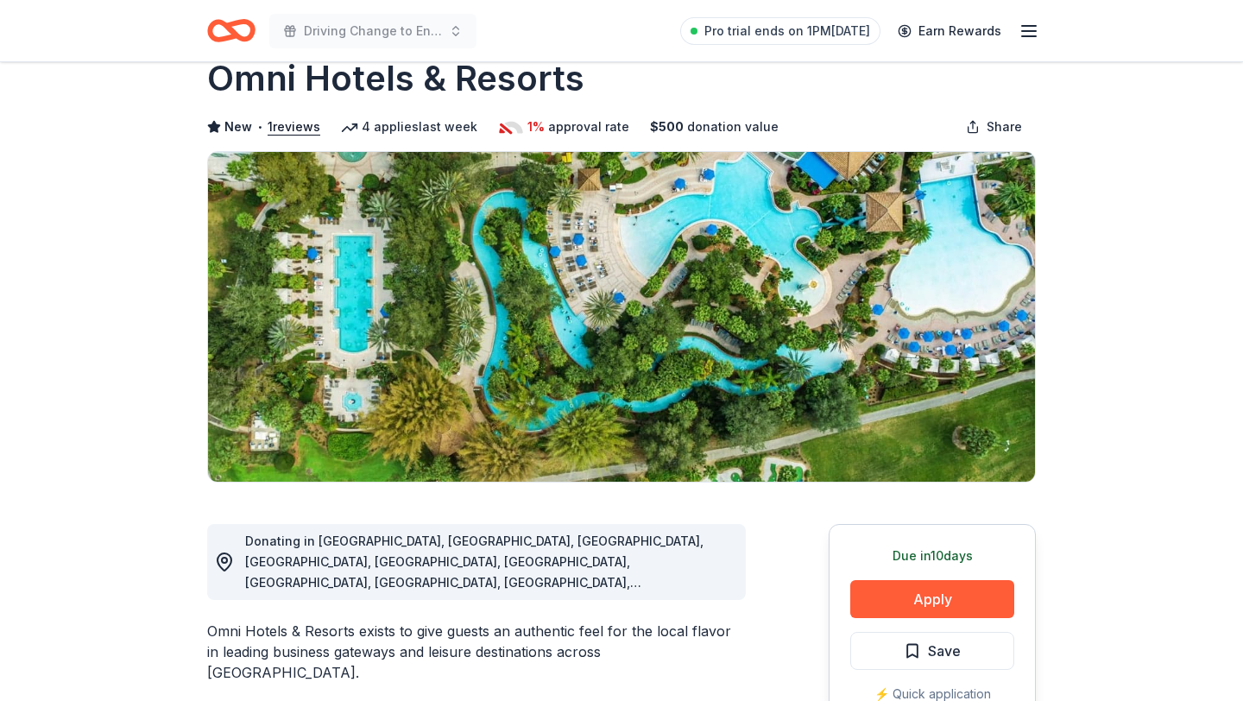
scroll to position [37, 0]
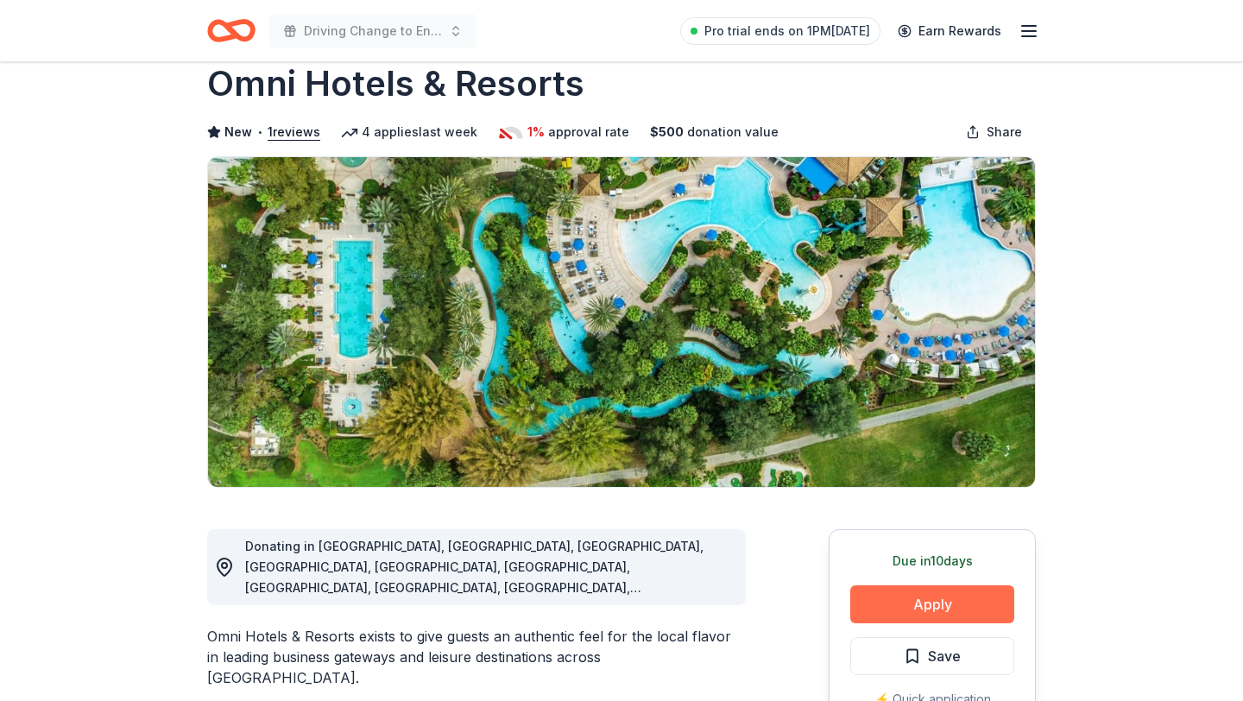
click at [956, 598] on button "Apply" at bounding box center [932, 604] width 164 height 38
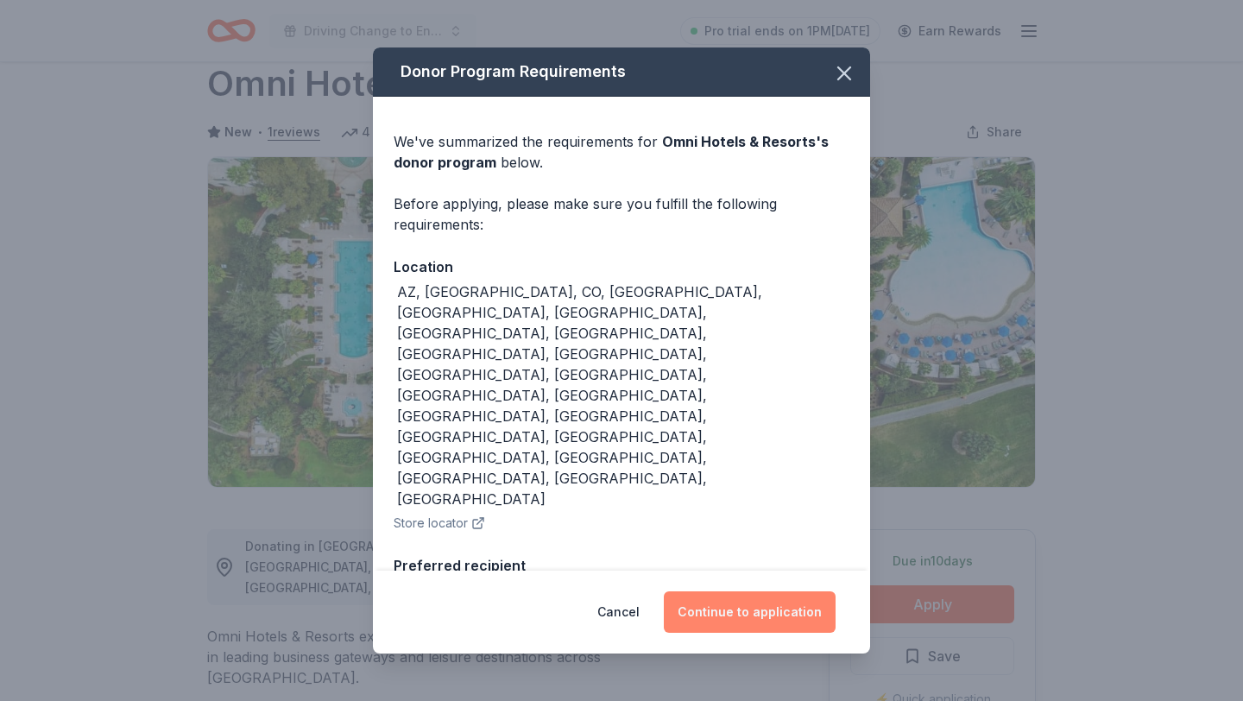
click at [727, 591] on button "Continue to application" at bounding box center [750, 611] width 172 height 41
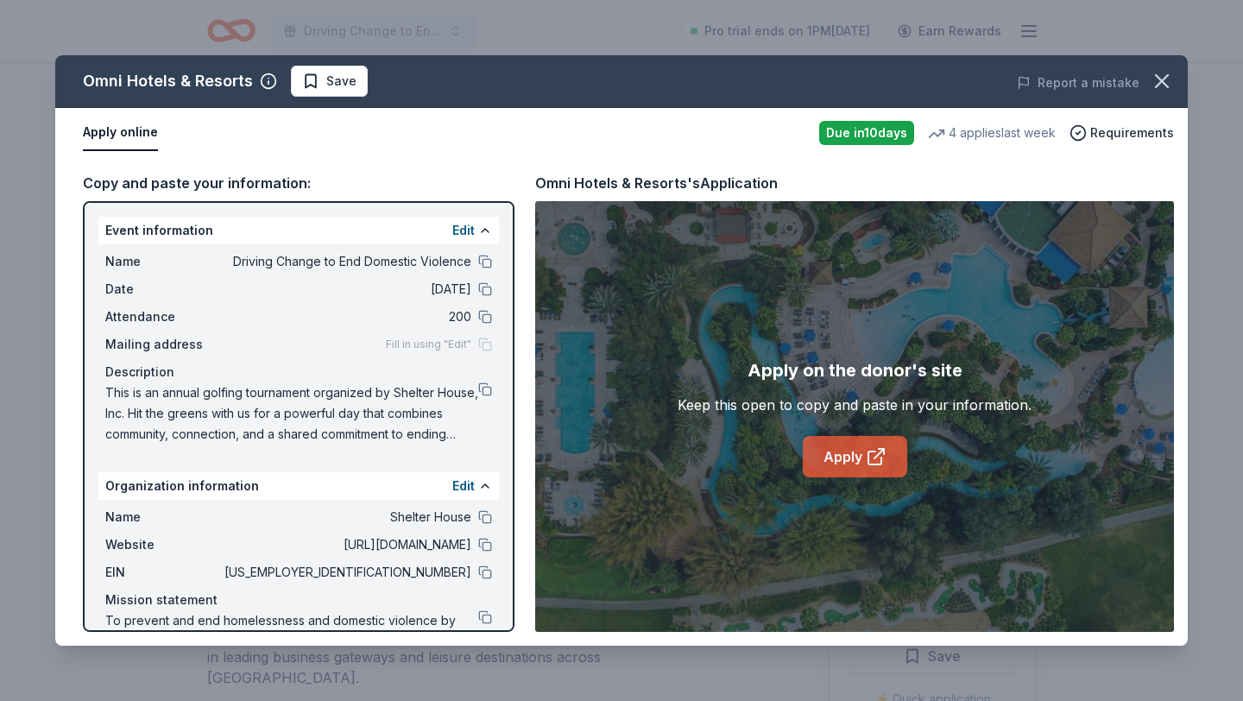
click at [850, 446] on link "Apply" at bounding box center [855, 456] width 104 height 41
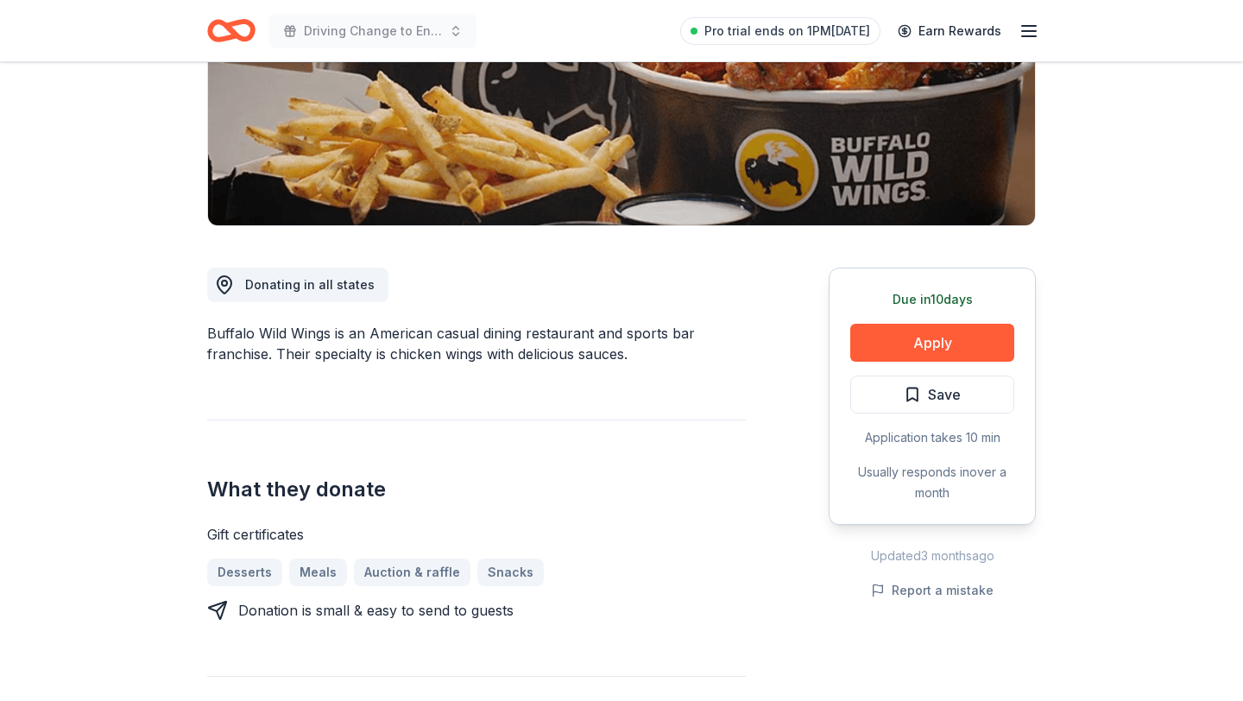
scroll to position [298, 0]
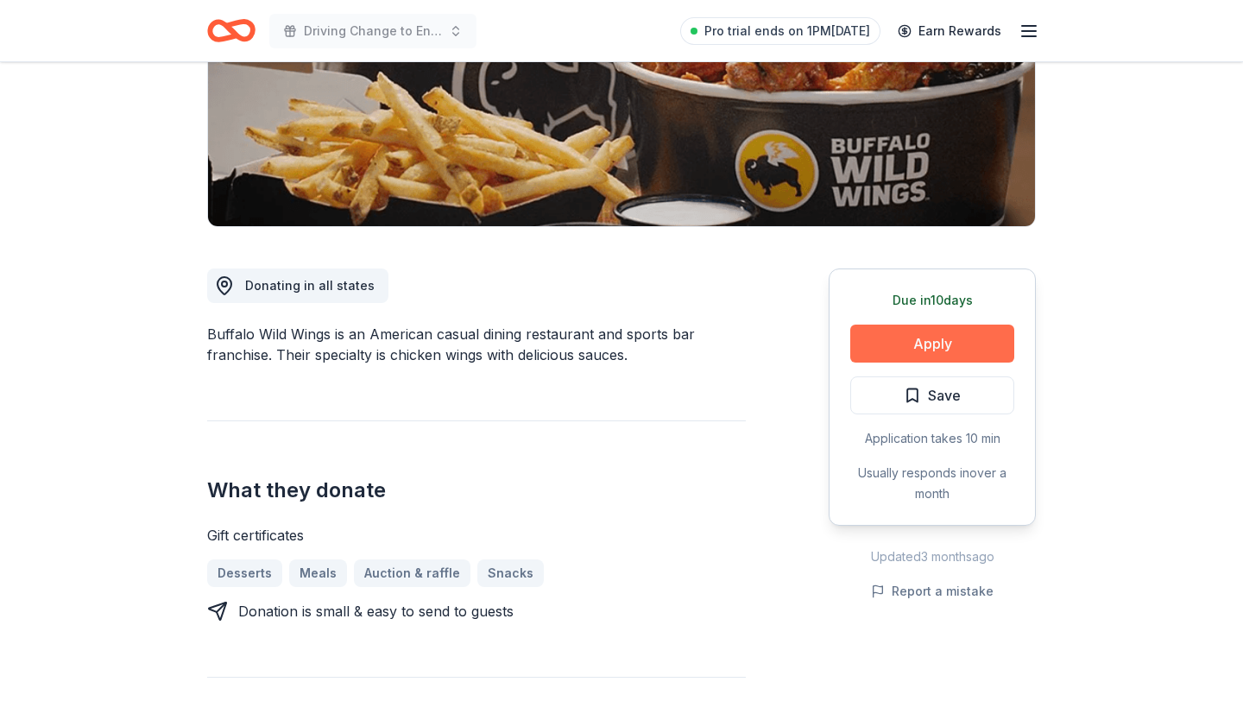
click at [913, 341] on button "Apply" at bounding box center [932, 344] width 164 height 38
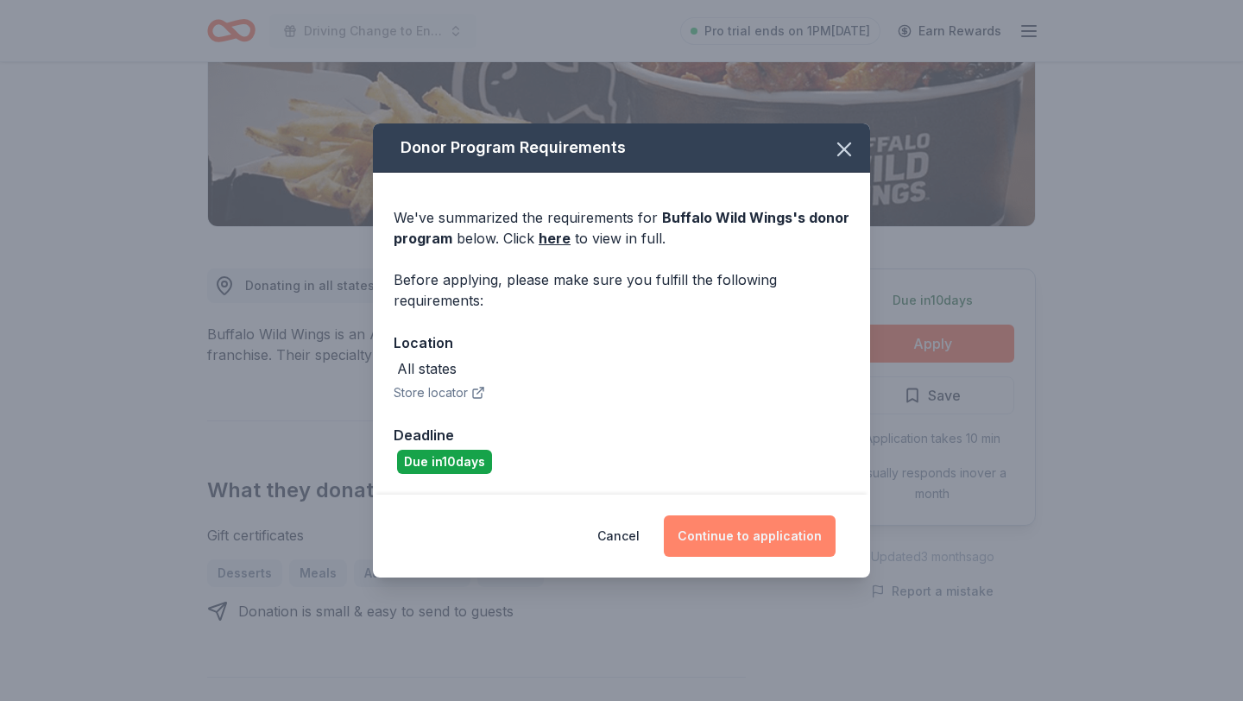
click at [736, 544] on button "Continue to application" at bounding box center [750, 535] width 172 height 41
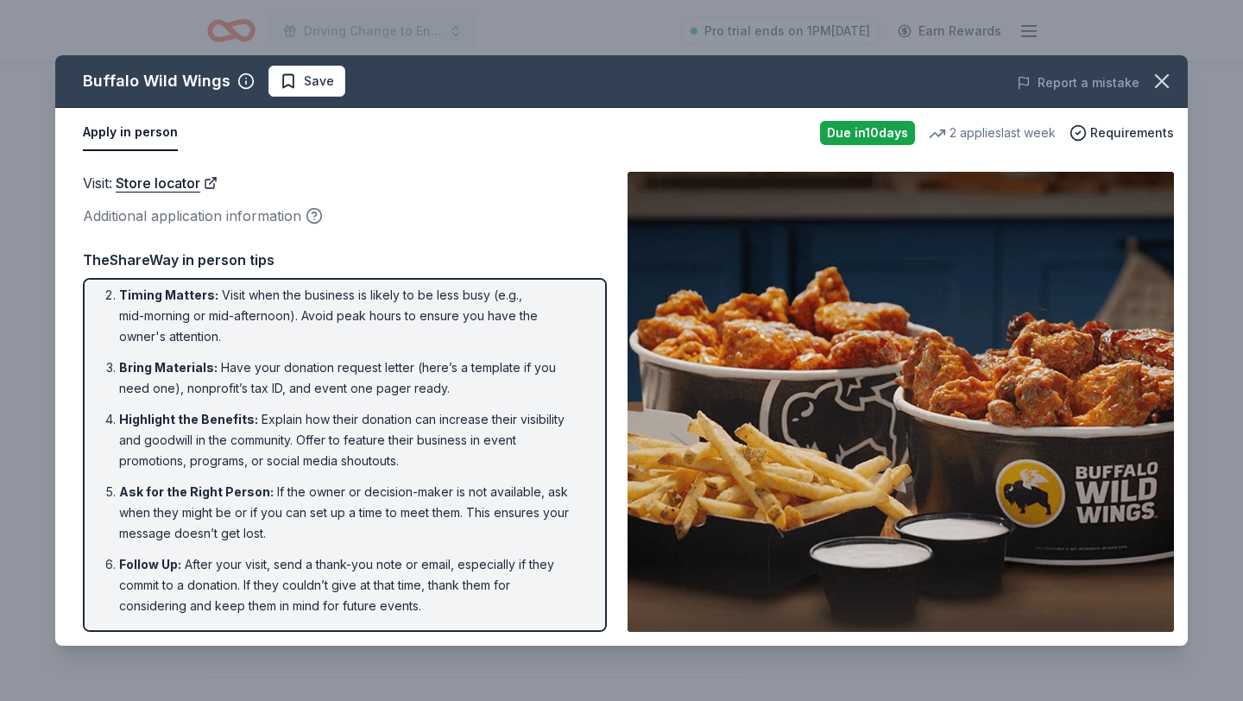
scroll to position [0, 0]
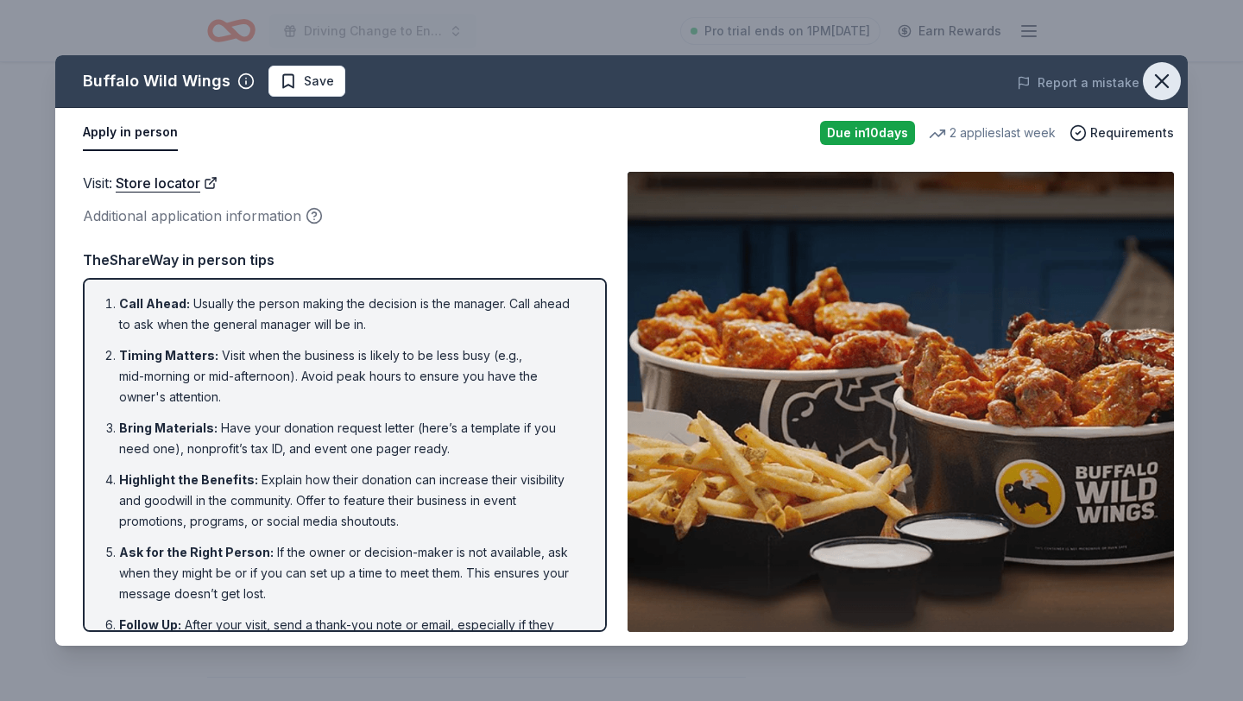
click at [1163, 83] on icon "button" at bounding box center [1162, 81] width 12 height 12
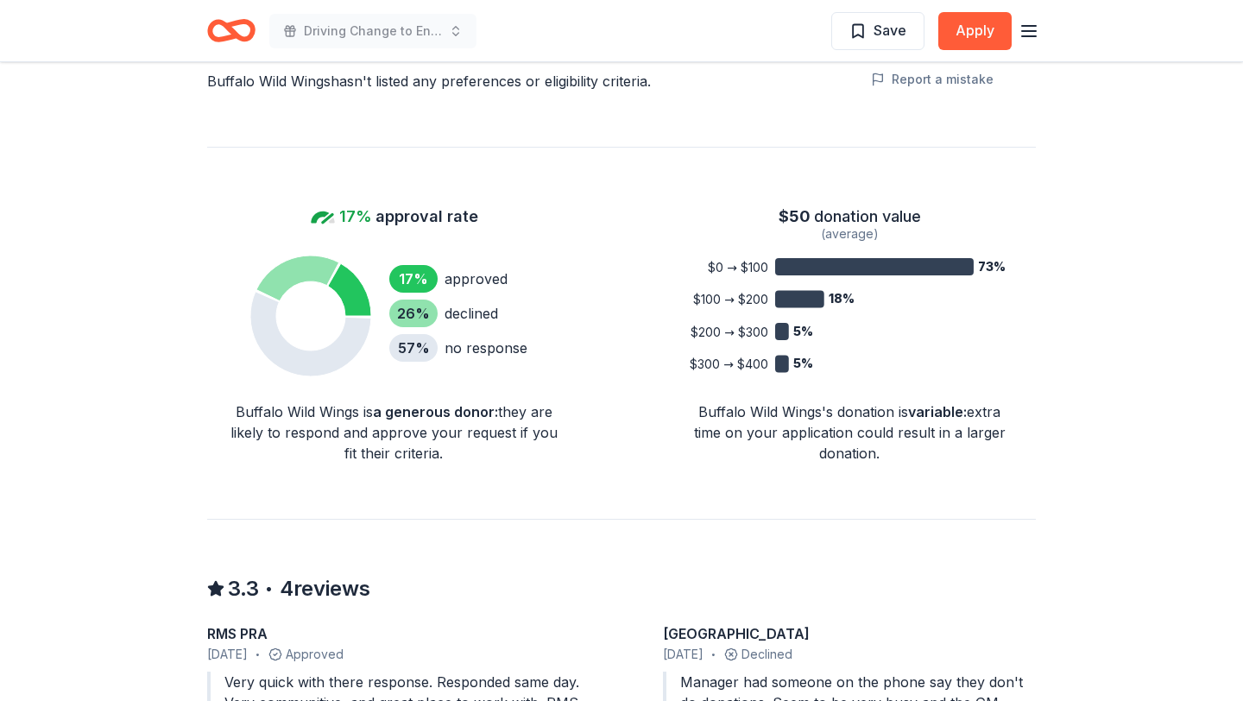
scroll to position [1254, 0]
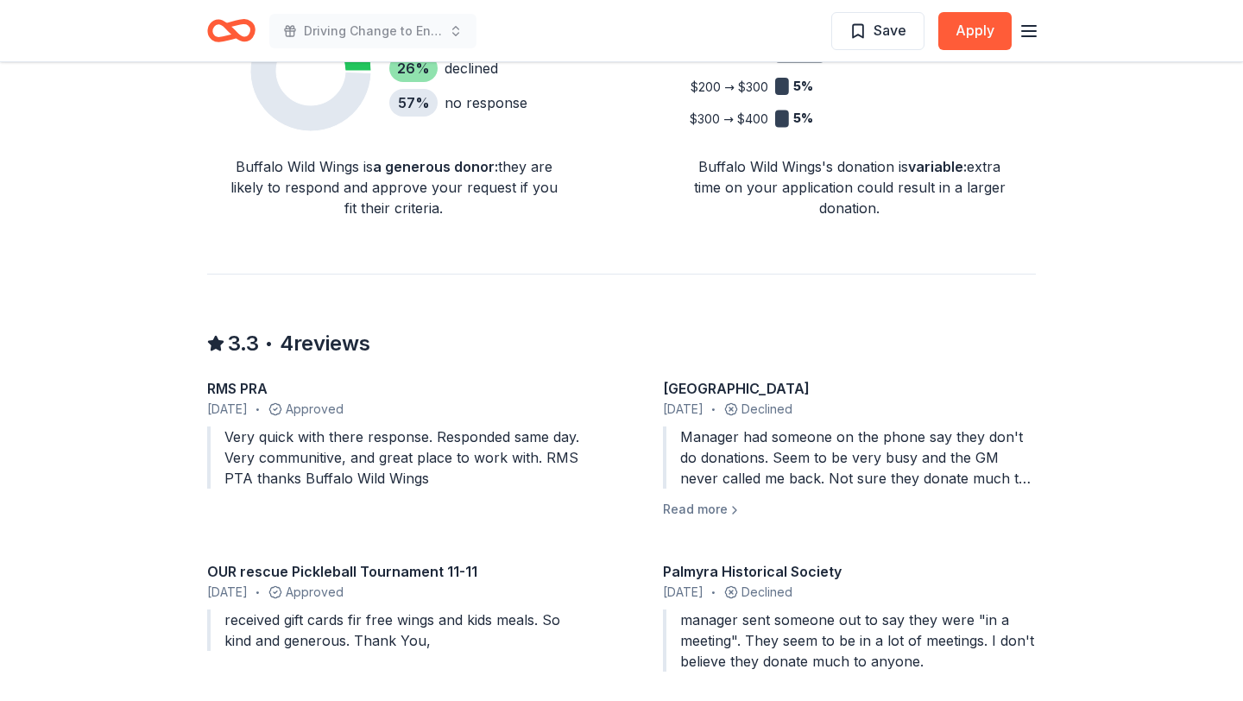
click at [383, 464] on div "Very quick with there response. Responded same day. Very communitive, and great…" at bounding box center [393, 458] width 373 height 62
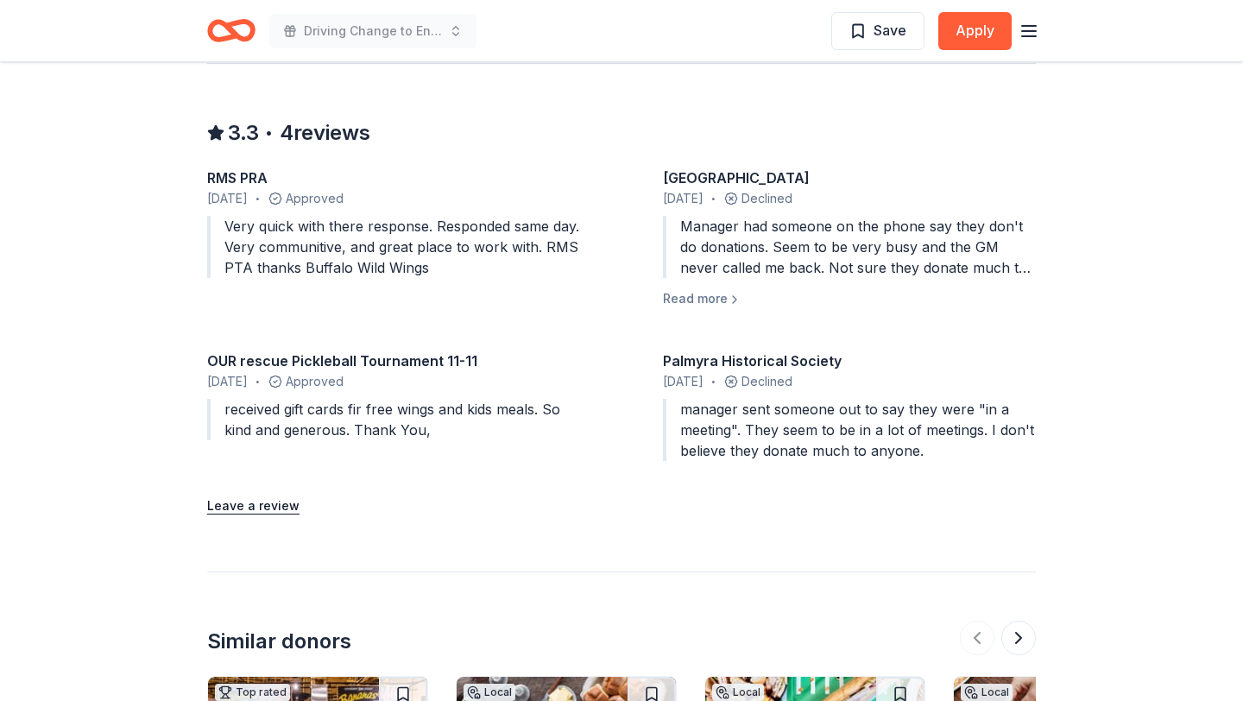
scroll to position [1514, 0]
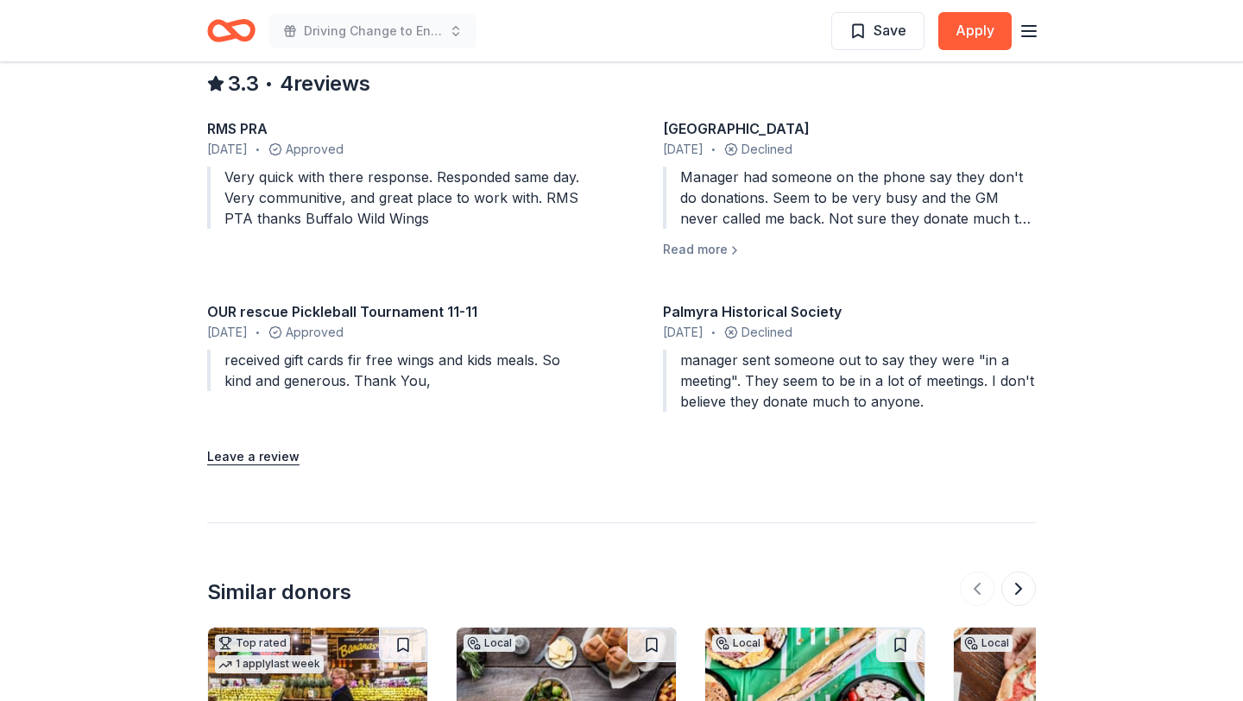
click at [458, 253] on div "RMS PRA January 2025 • Approved Very quick with there response. Responded same …" at bounding box center [393, 189] width 373 height 142
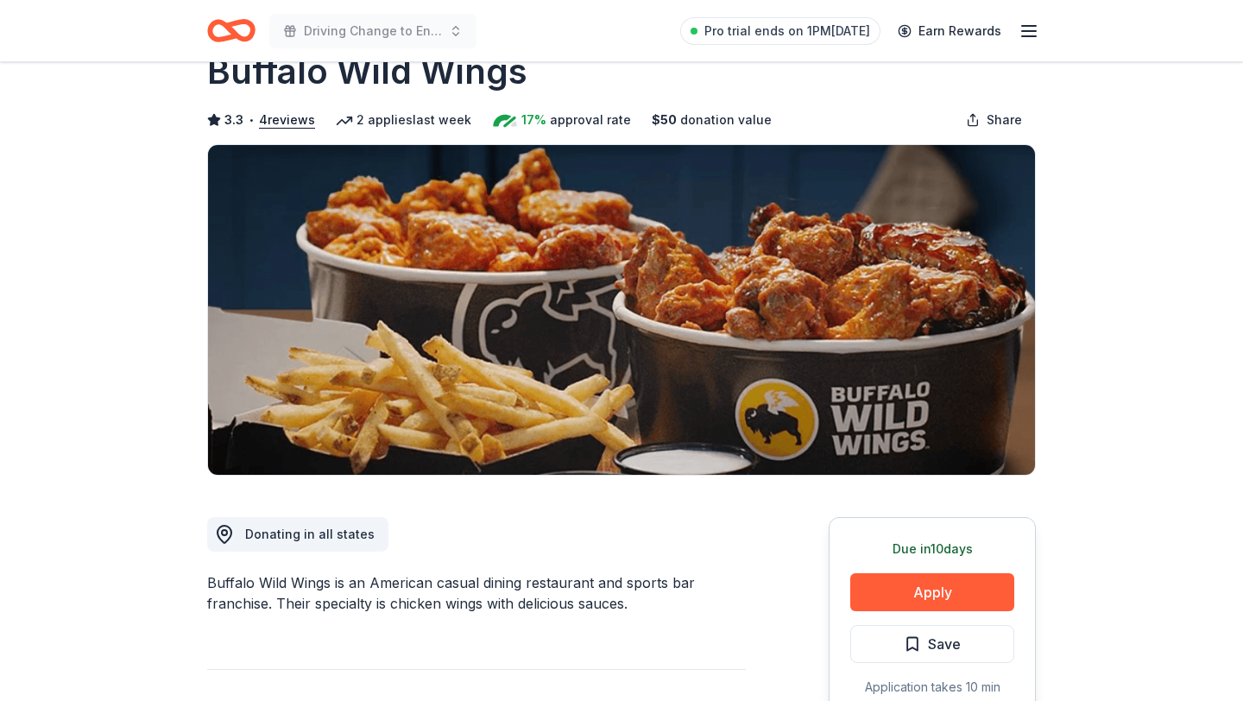
scroll to position [56, 0]
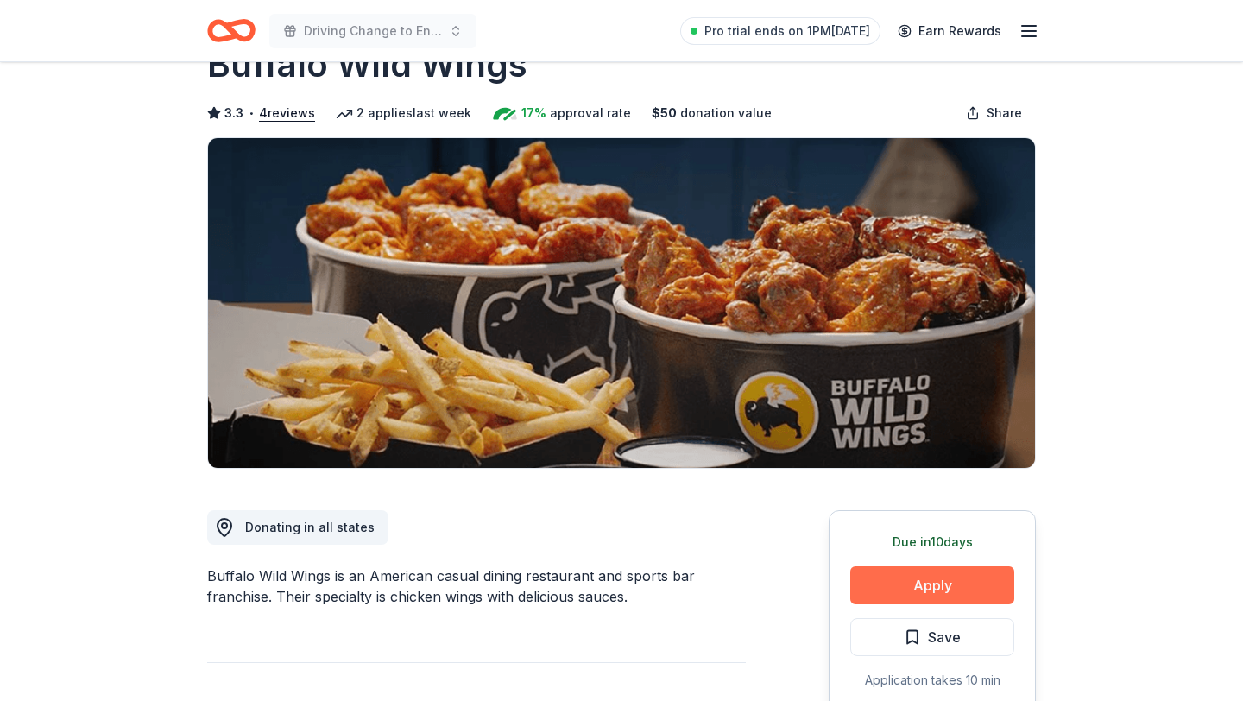
click at [904, 591] on button "Apply" at bounding box center [932, 585] width 164 height 38
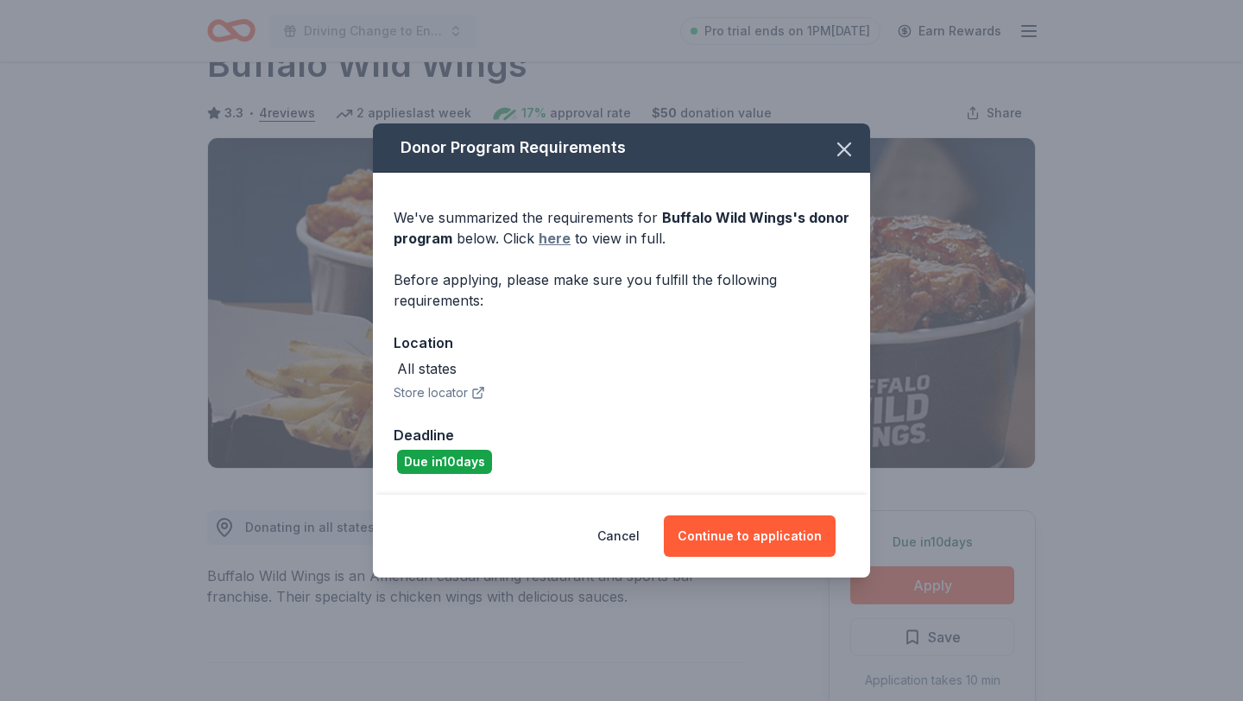
click at [548, 237] on link "here" at bounding box center [555, 238] width 32 height 21
click at [846, 145] on icon "button" at bounding box center [844, 149] width 24 height 24
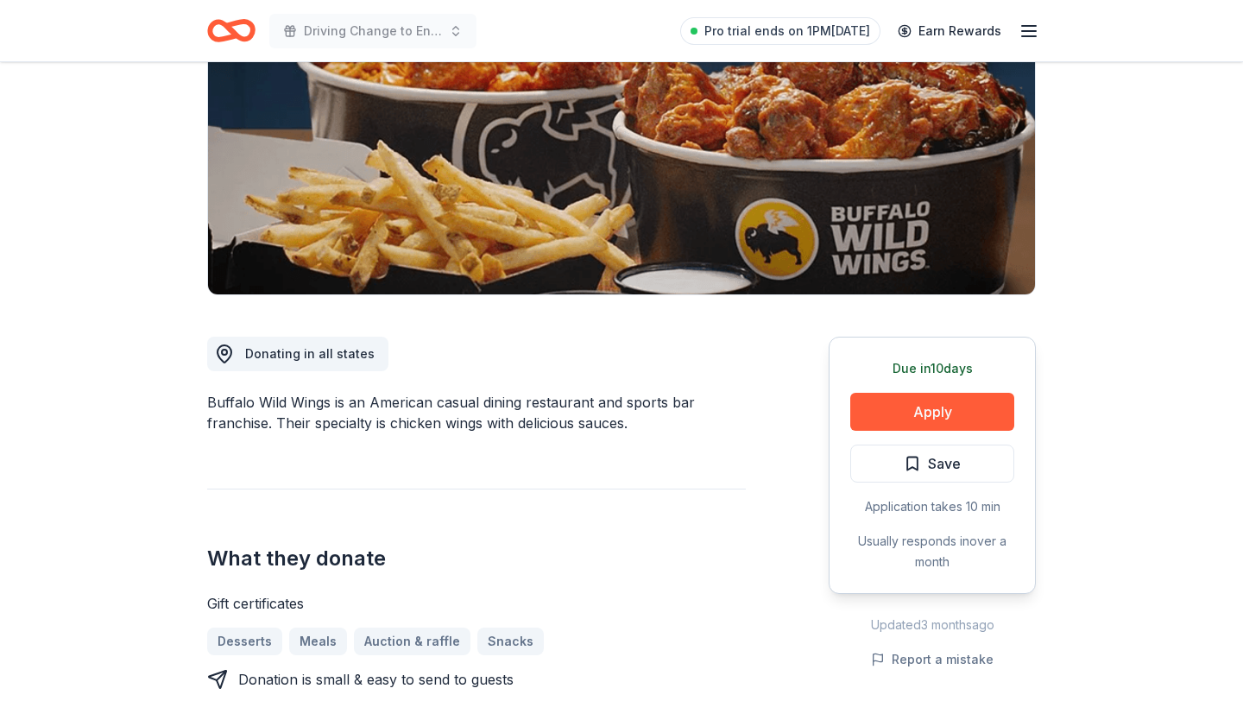
scroll to position [245, 0]
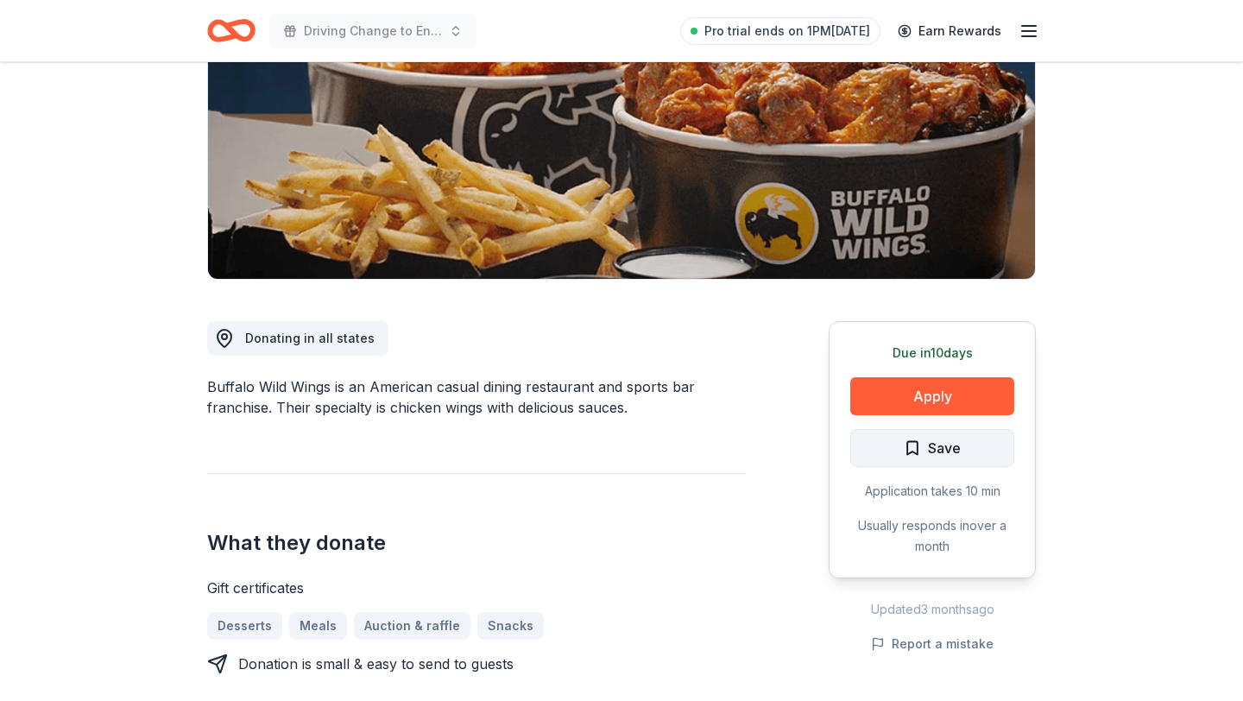
click at [940, 445] on span "Save" at bounding box center [944, 448] width 33 height 22
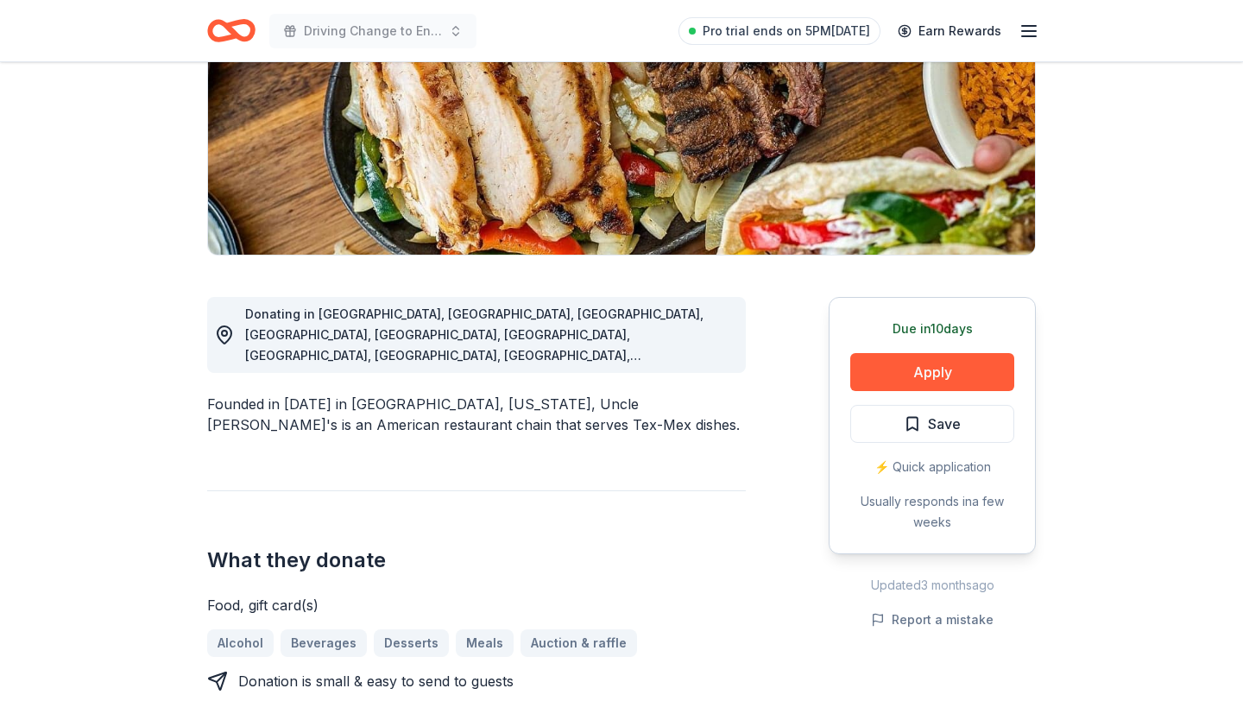
scroll to position [259, 0]
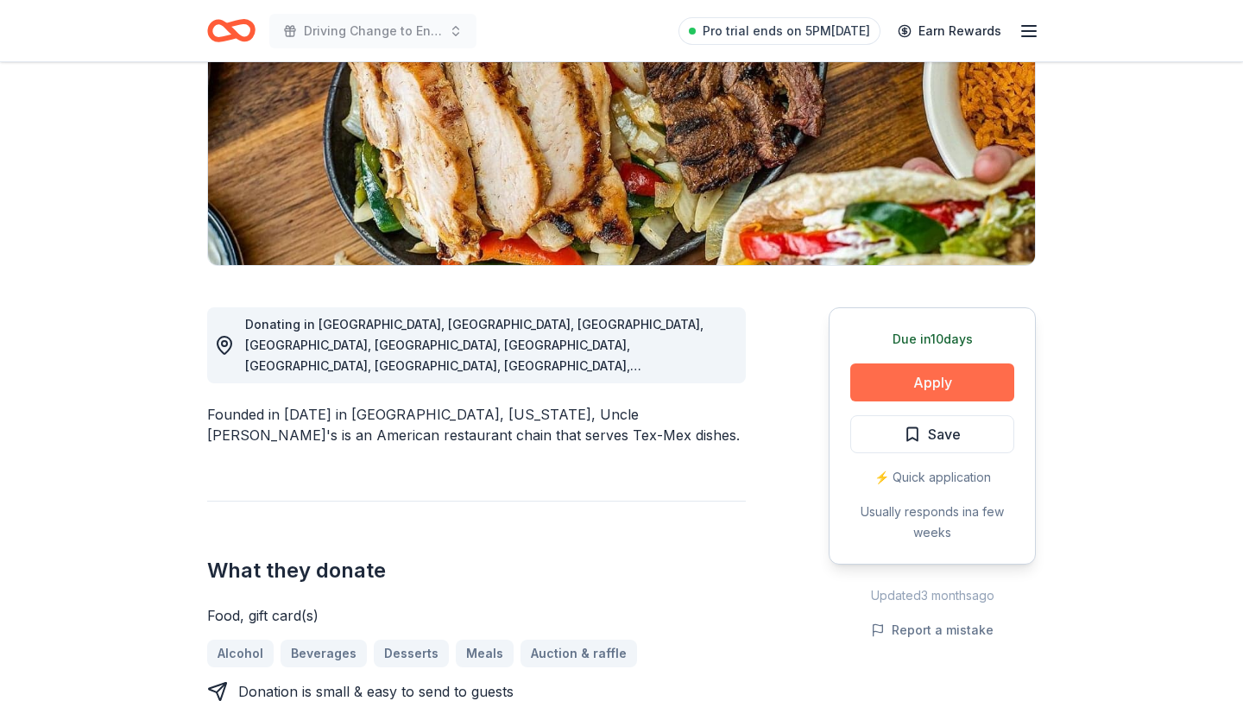
click at [903, 378] on button "Apply" at bounding box center [932, 383] width 164 height 38
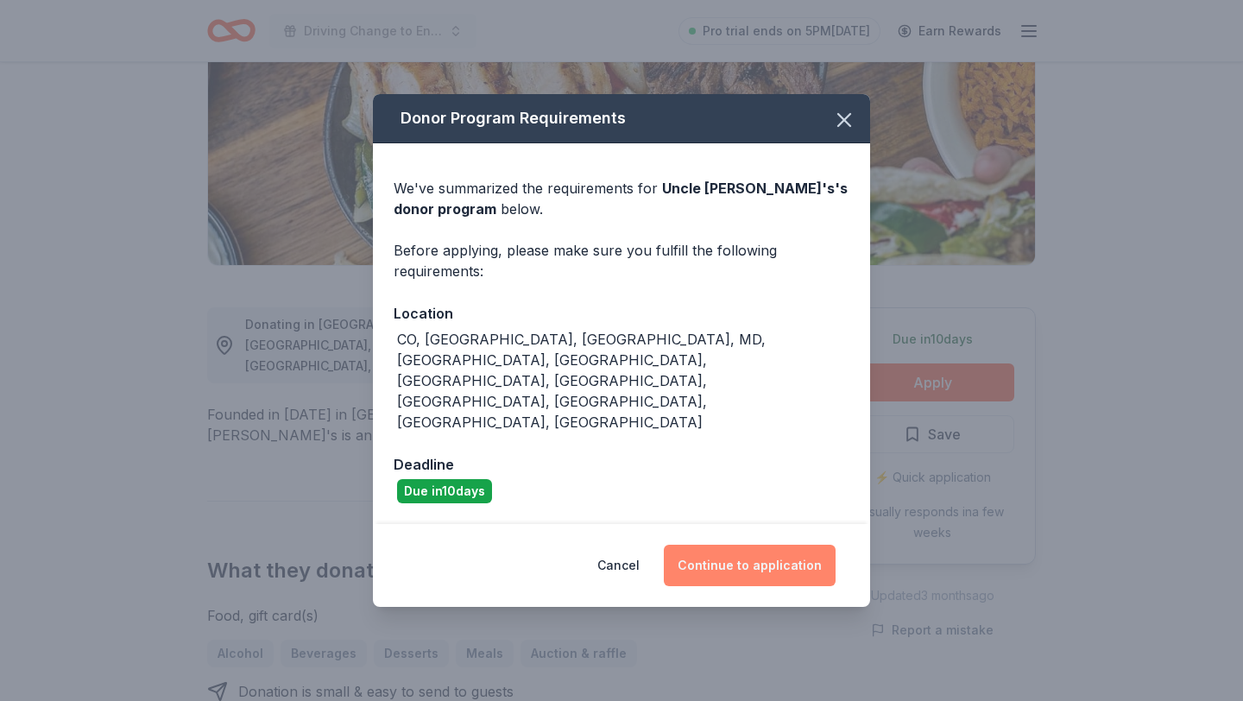
click at [723, 545] on button "Continue to application" at bounding box center [750, 565] width 172 height 41
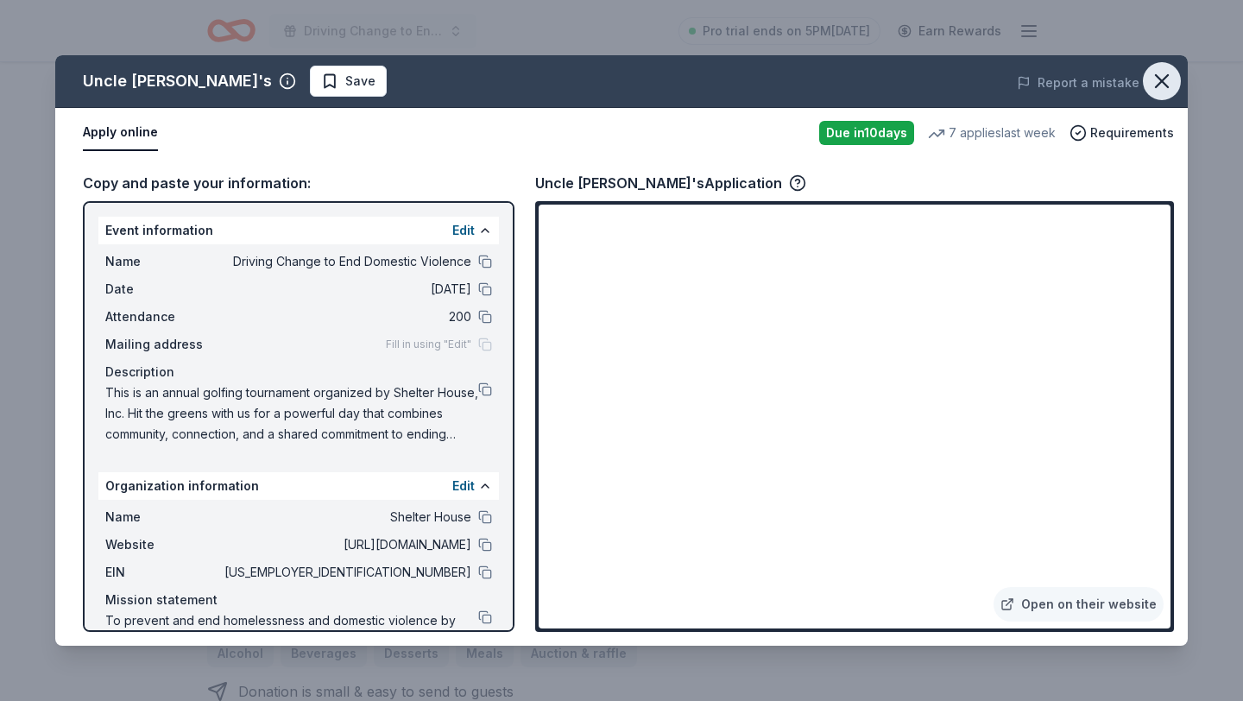
click at [1157, 81] on icon "button" at bounding box center [1162, 81] width 24 height 24
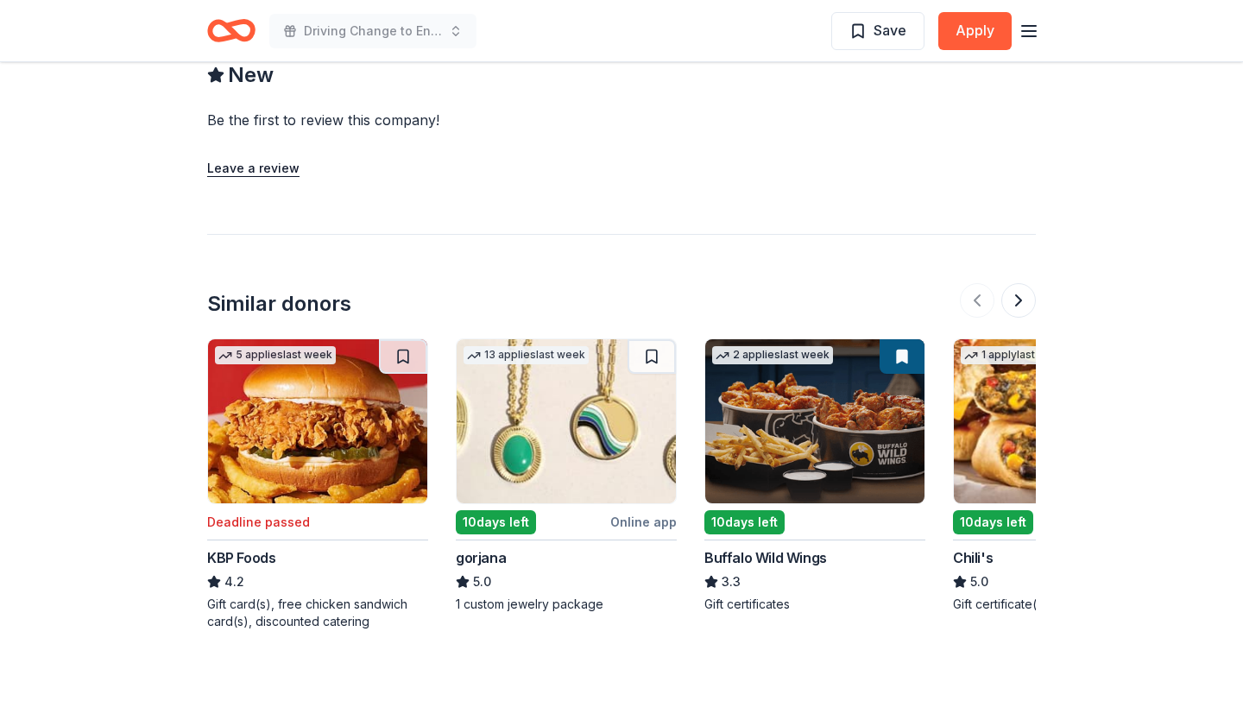
scroll to position [1740, 0]
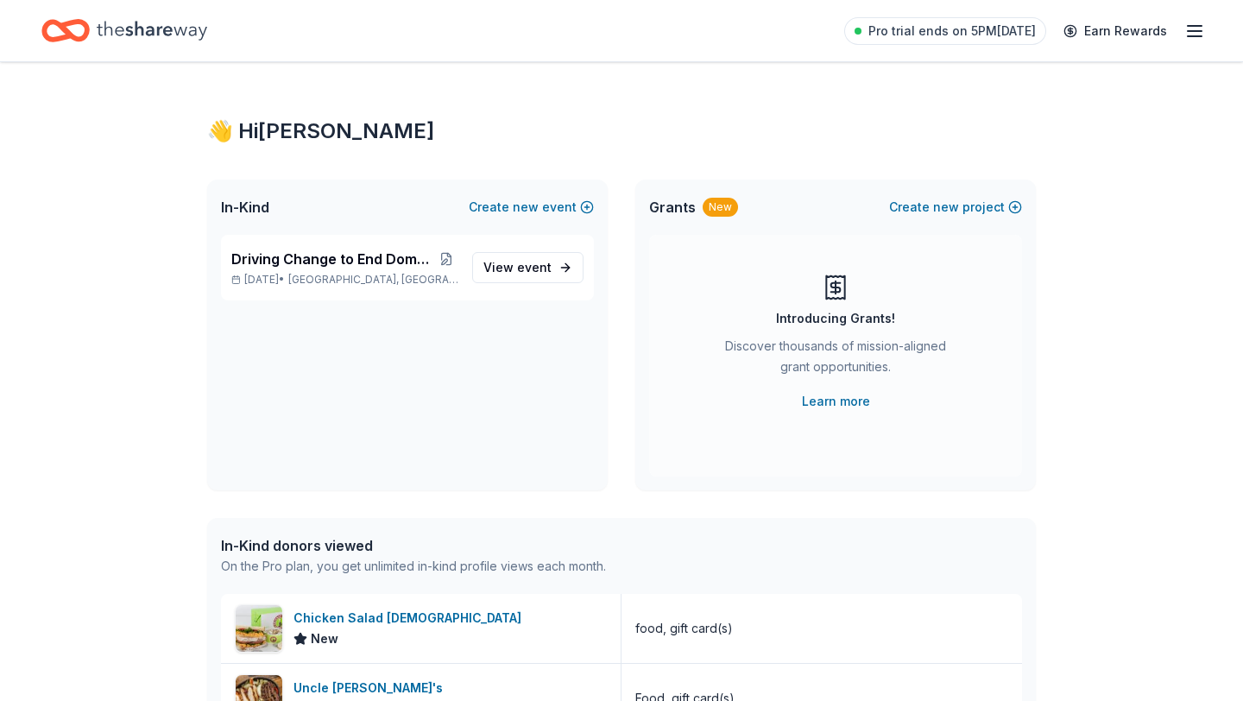
click at [148, 34] on icon "Home" at bounding box center [152, 30] width 111 height 19
click at [54, 23] on icon "Home" at bounding box center [57, 30] width 27 height 17
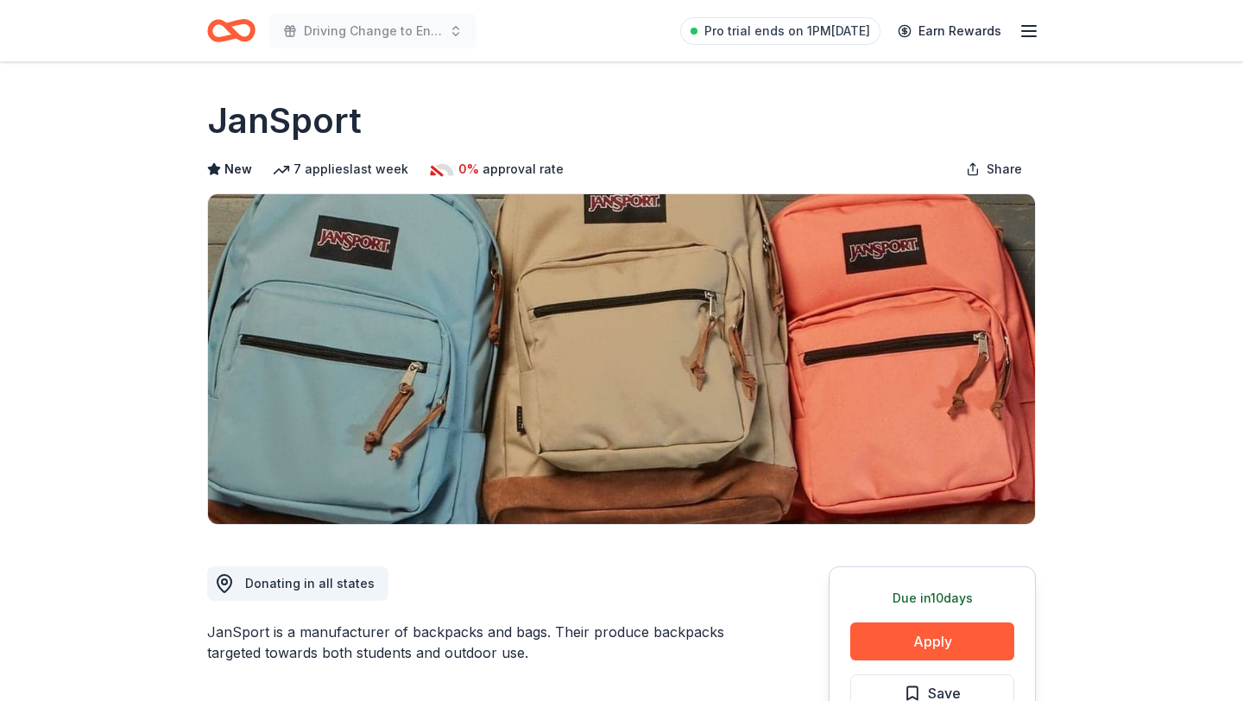
click at [1026, 34] on icon "button" at bounding box center [1029, 31] width 21 height 21
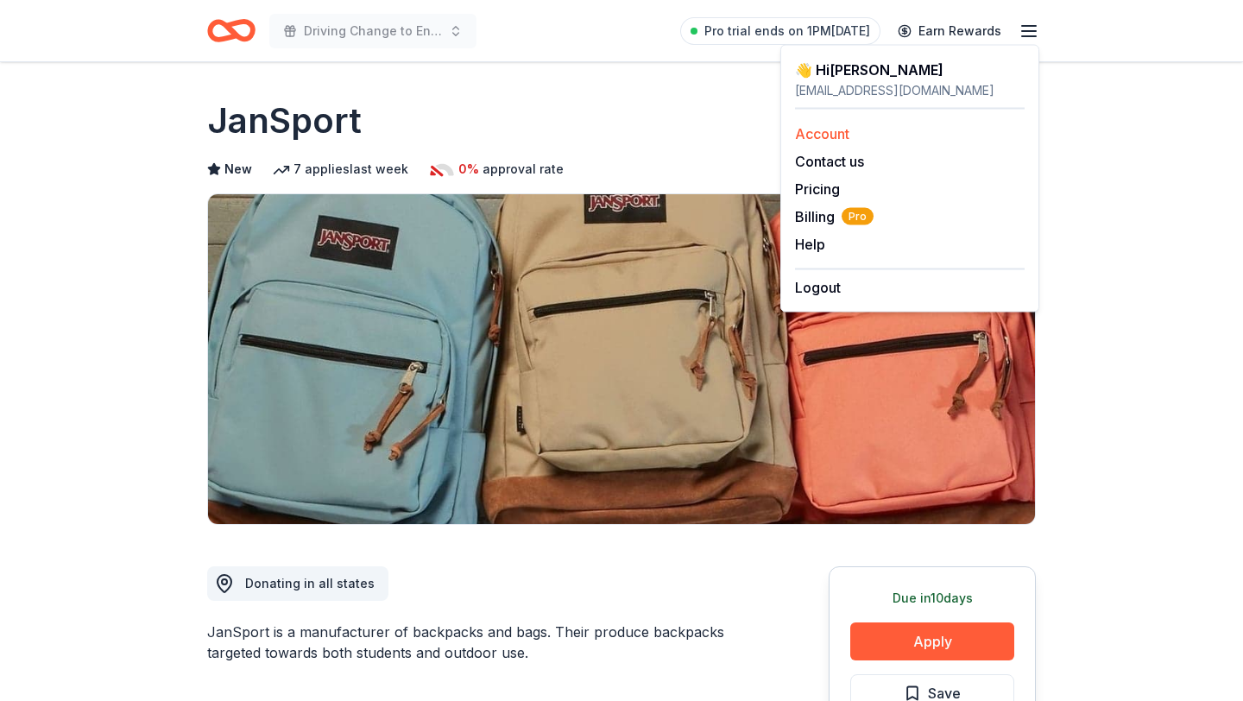
click at [822, 128] on link "Account" at bounding box center [822, 133] width 54 height 17
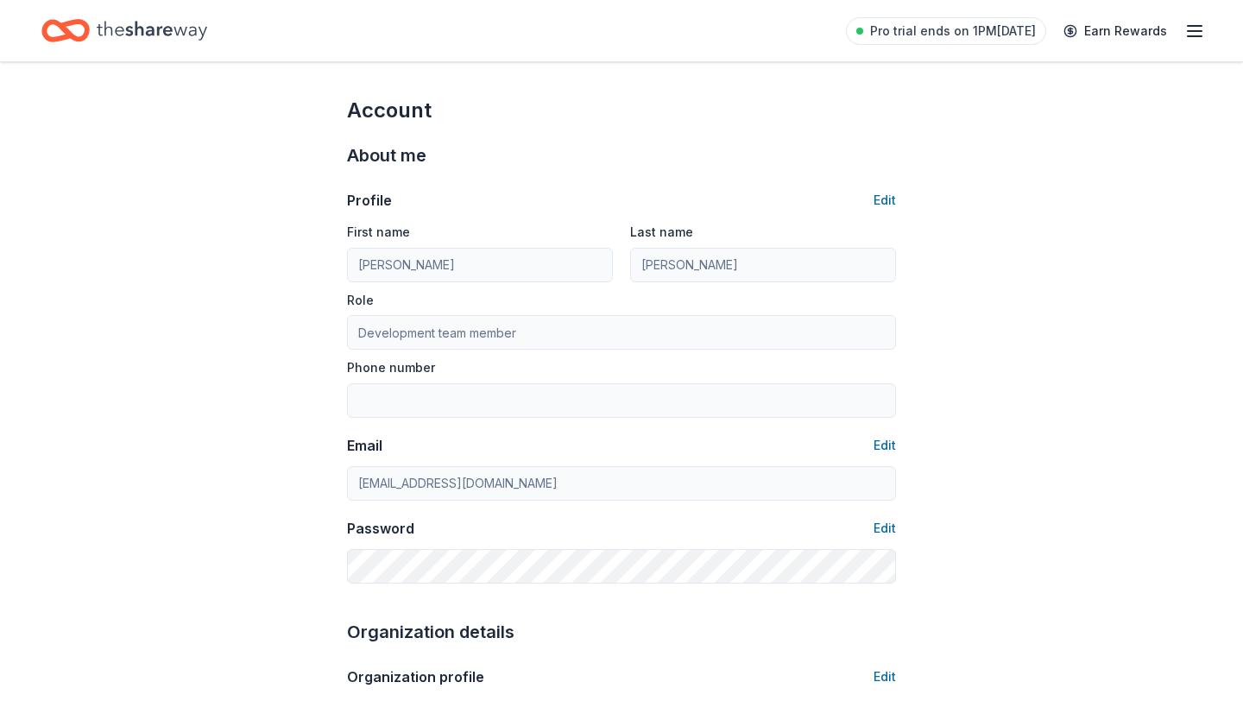
click at [92, 28] on div "Home" at bounding box center [124, 30] width 166 height 41
click at [91, 29] on div "Home" at bounding box center [124, 30] width 166 height 41
click at [90, 29] on div "Home" at bounding box center [124, 30] width 166 height 41
click at [65, 29] on icon "Home" at bounding box center [73, 30] width 27 height 17
click at [174, 38] on icon "Home" at bounding box center [152, 30] width 111 height 35
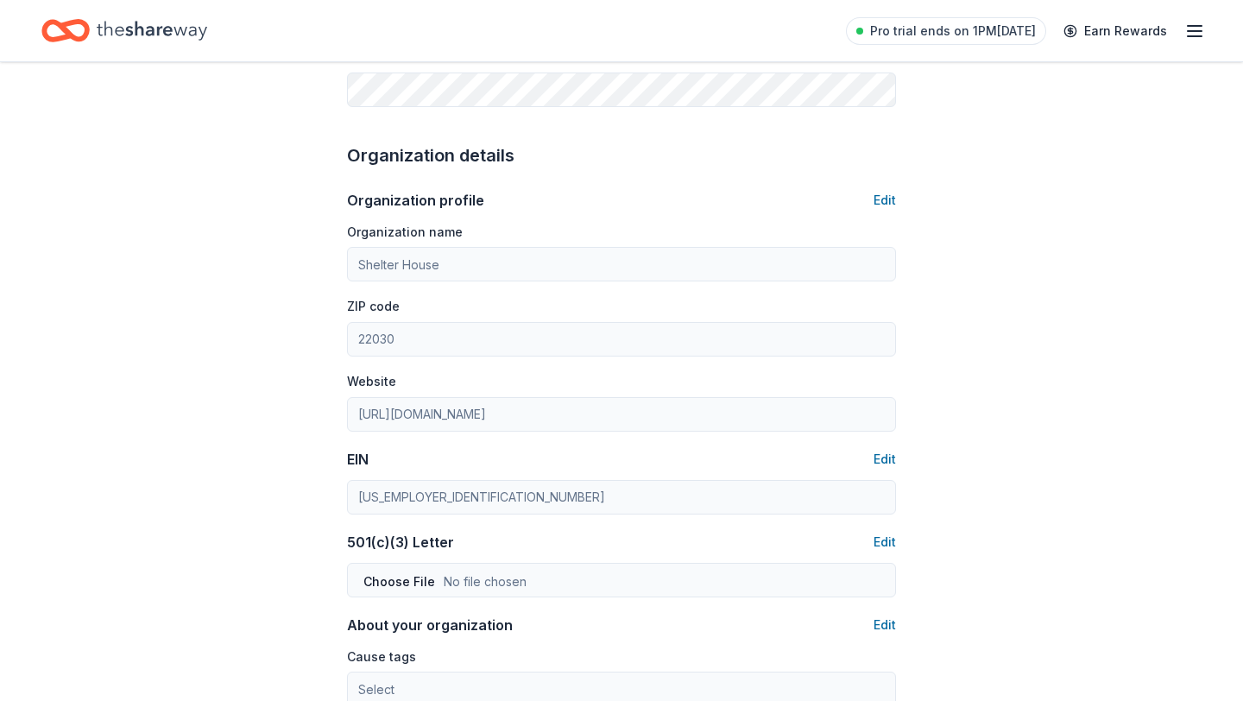
scroll to position [579, 0]
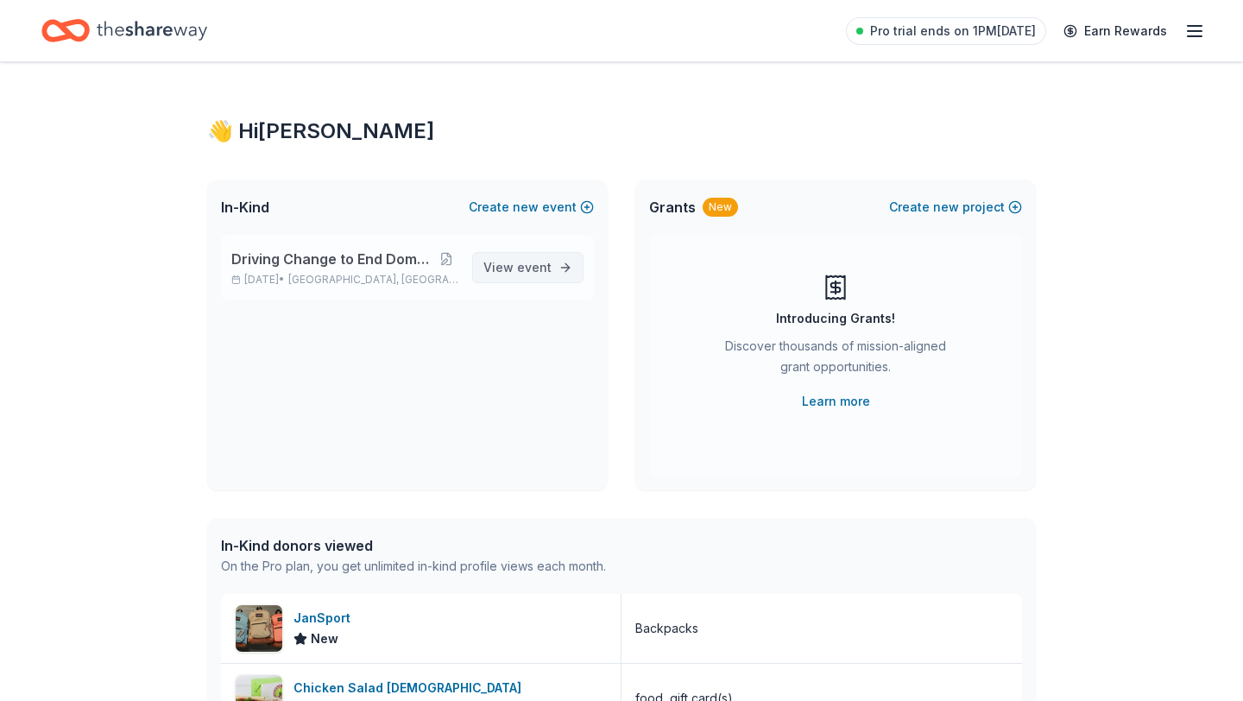
click at [534, 273] on span "event" at bounding box center [534, 267] width 35 height 15
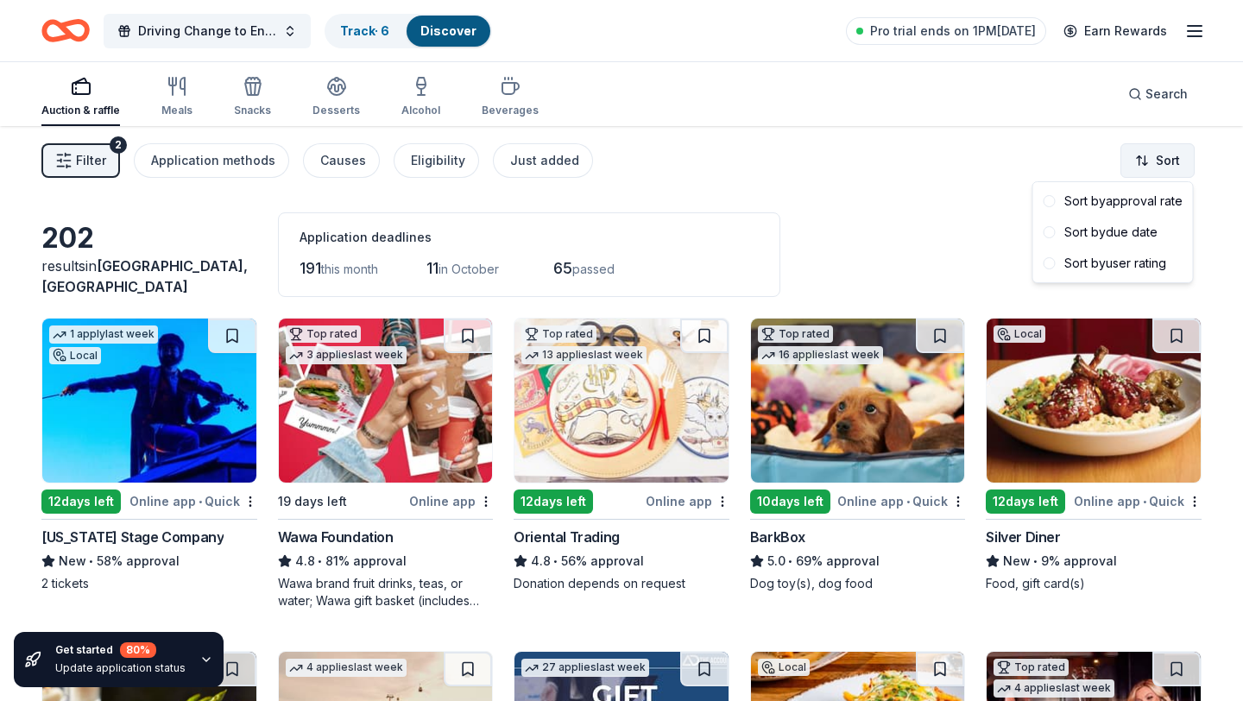
click at [1180, 158] on html "Driving Change to End Domestic Violence Track · 6 Discover Pro trial ends on 1P…" at bounding box center [621, 350] width 1243 height 701
click at [364, 31] on html "Driving Change to End Domestic Violence Track · 6 Discover Pro trial ends on 1P…" at bounding box center [621, 350] width 1243 height 701
click at [357, 29] on link "Track · 6" at bounding box center [364, 30] width 49 height 15
